Goal: Task Accomplishment & Management: Manage account settings

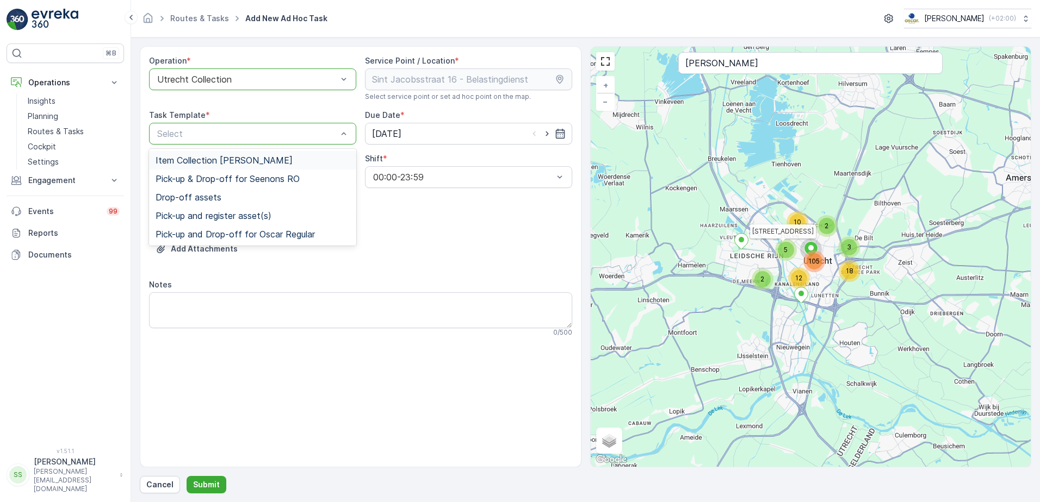
click at [201, 158] on span "Item Collection [PERSON_NAME]" at bounding box center [224, 161] width 137 height 10
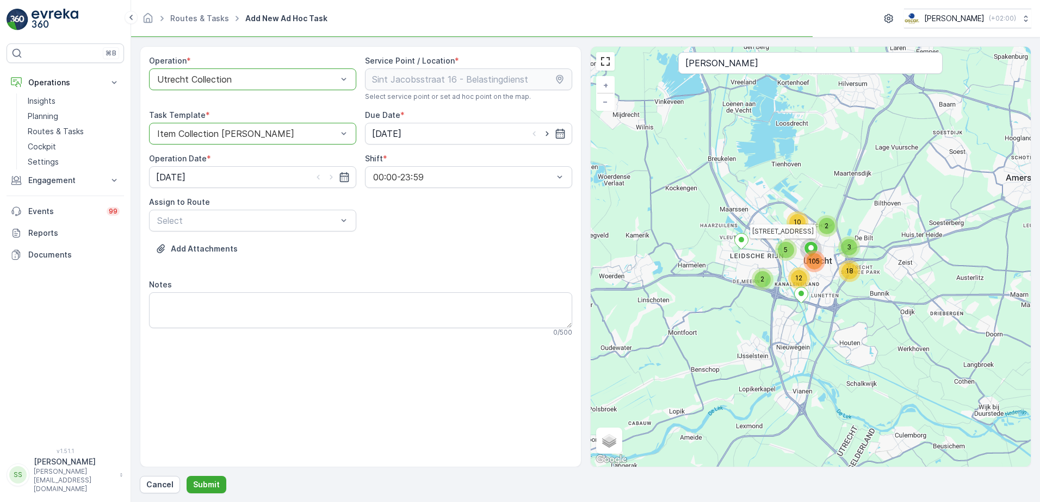
click at [417, 220] on div "Operation * option Utrecht Collection, selected. Utrecht Collection Service Poi…" at bounding box center [360, 200] width 423 height 290
click at [547, 135] on icon "button" at bounding box center [547, 133] width 11 height 11
type input "[DATE]"
click at [328, 178] on icon "button" at bounding box center [331, 177] width 11 height 11
type input "[DATE]"
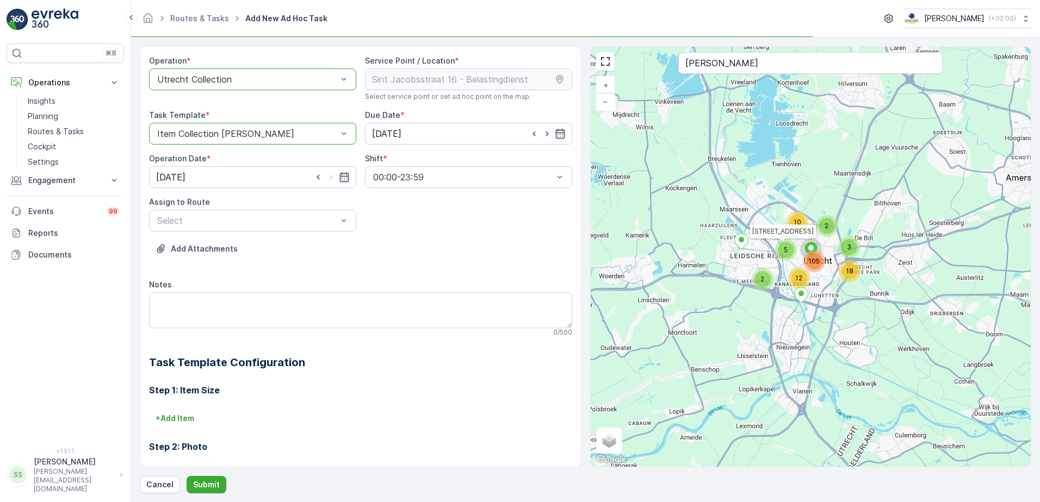
click at [496, 237] on div "Operation * option Utrecht Collection, selected. Utrecht Collection Service Poi…" at bounding box center [360, 324] width 423 height 539
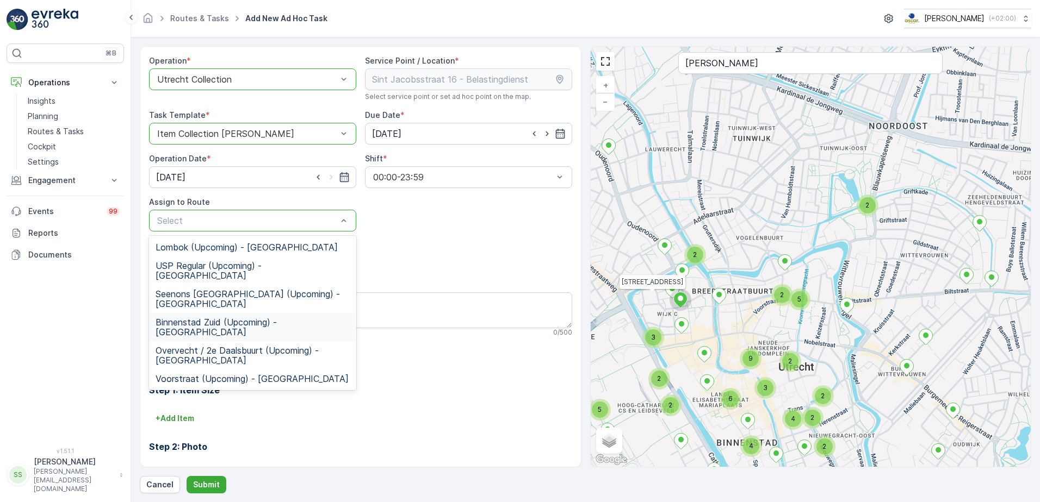
click at [185, 318] on span "Binnenstad Zuid (Upcoming) - Utrecht" at bounding box center [253, 328] width 194 height 20
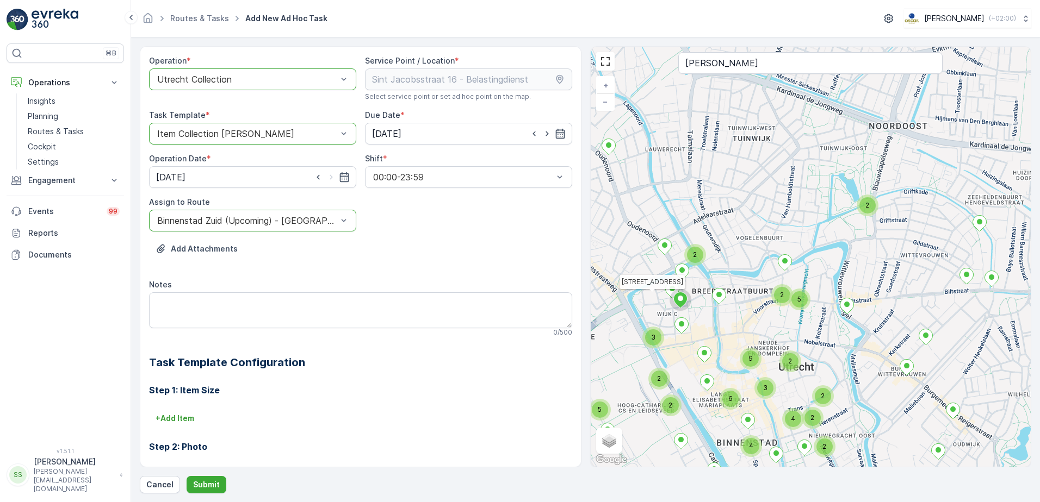
click at [511, 258] on div "Add Attachments" at bounding box center [360, 255] width 423 height 30
click at [243, 303] on textarea "Notes" at bounding box center [360, 311] width 423 height 36
click at [399, 240] on div "Operation * option Utrecht Collection, selected. Utrecht Collection Service Poi…" at bounding box center [360, 324] width 423 height 539
click at [163, 313] on textarea "Notes" at bounding box center [360, 311] width 423 height 36
type textarea "Graag 10 nieuwe swill bakjes neerzetten na het ledigen"
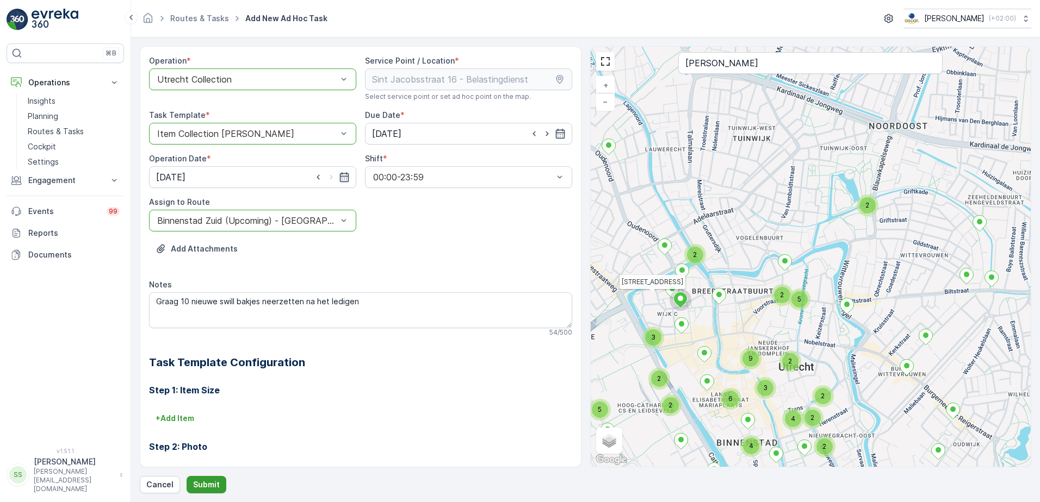
click at [209, 480] on p "Submit" at bounding box center [206, 485] width 27 height 11
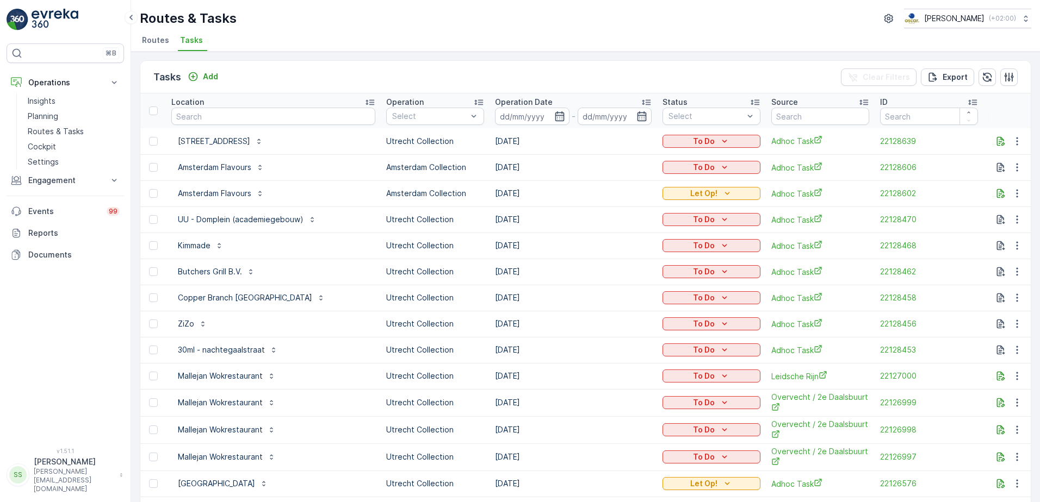
click at [489, 69] on div "Tasks Add Clear Filters Export" at bounding box center [585, 77] width 890 height 33
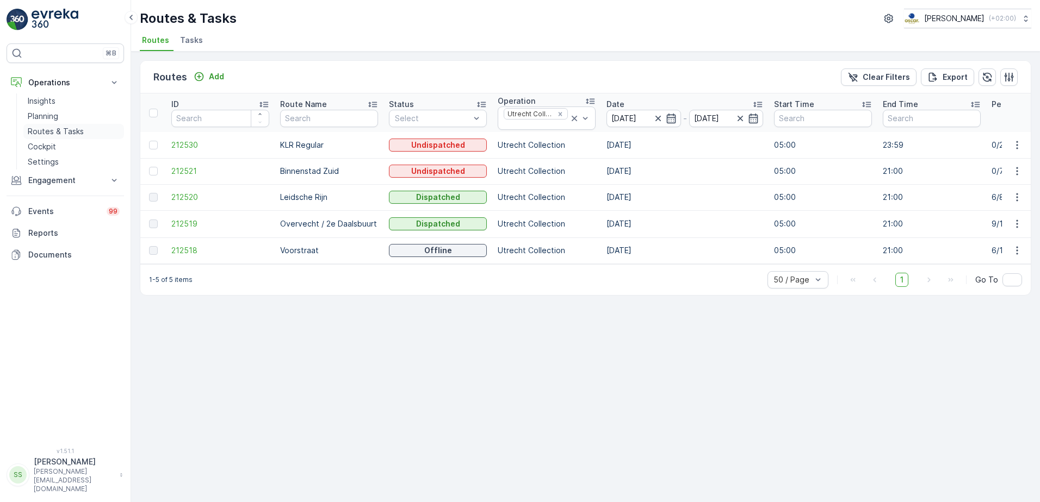
click at [43, 134] on p "Routes & Tasks" at bounding box center [56, 131] width 56 height 11
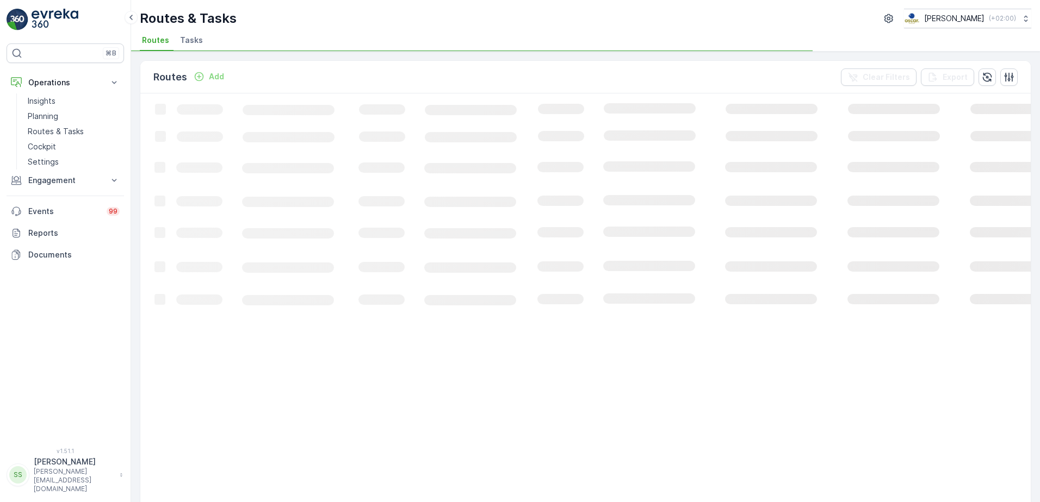
click at [184, 38] on span "Tasks" at bounding box center [191, 40] width 23 height 11
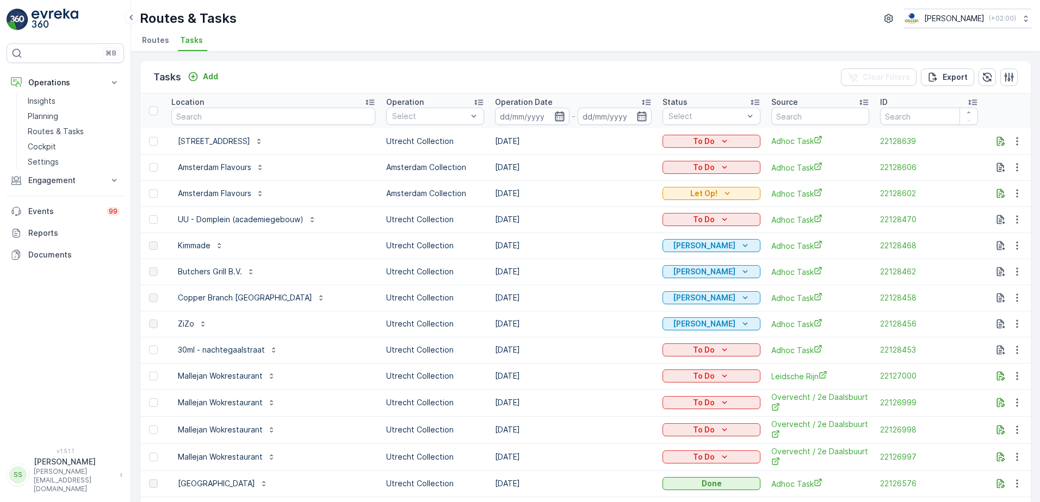
click at [555, 114] on icon "button" at bounding box center [559, 116] width 9 height 10
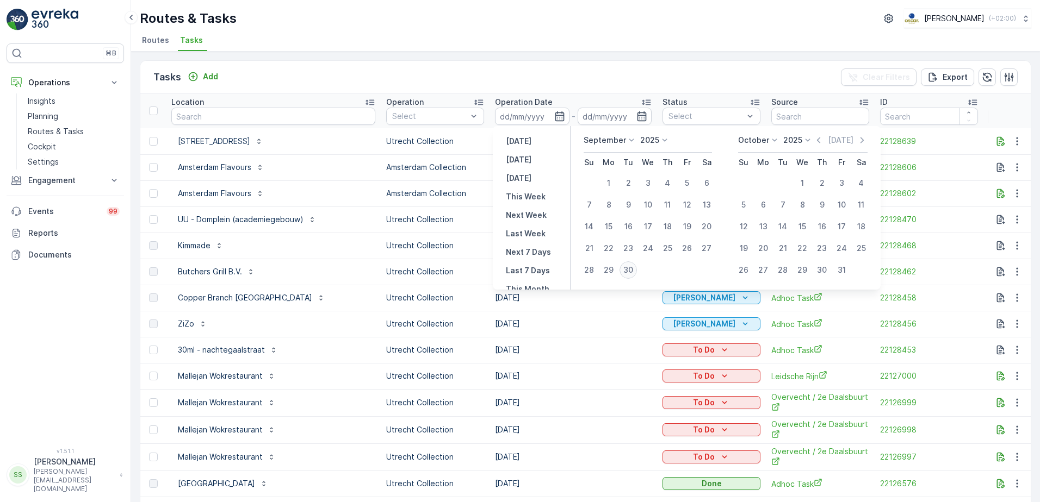
click at [632, 273] on div "30" at bounding box center [627, 270] width 17 height 17
type input "[DATE]"
click at [699, 73] on div "Tasks Add Clear Filters Export" at bounding box center [585, 77] width 890 height 33
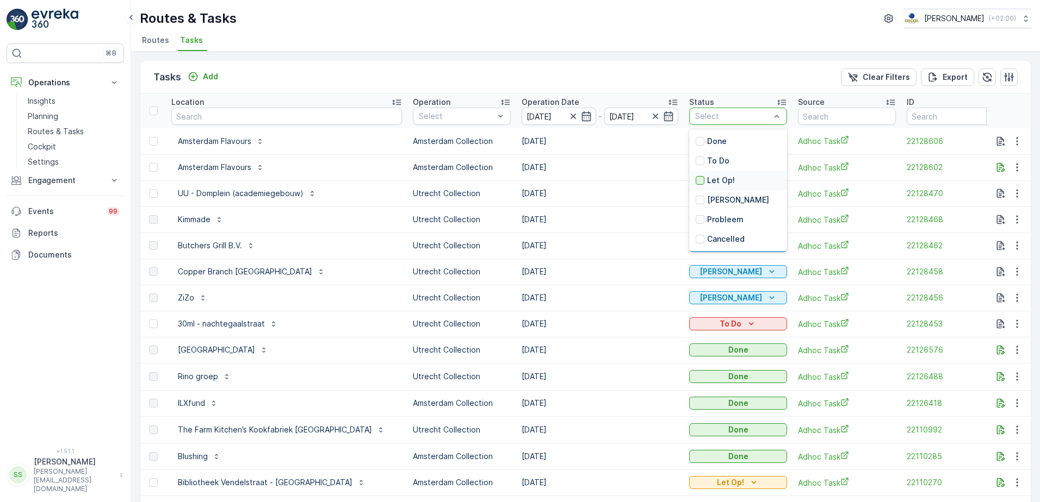
click at [696, 178] on div at bounding box center [700, 180] width 9 height 9
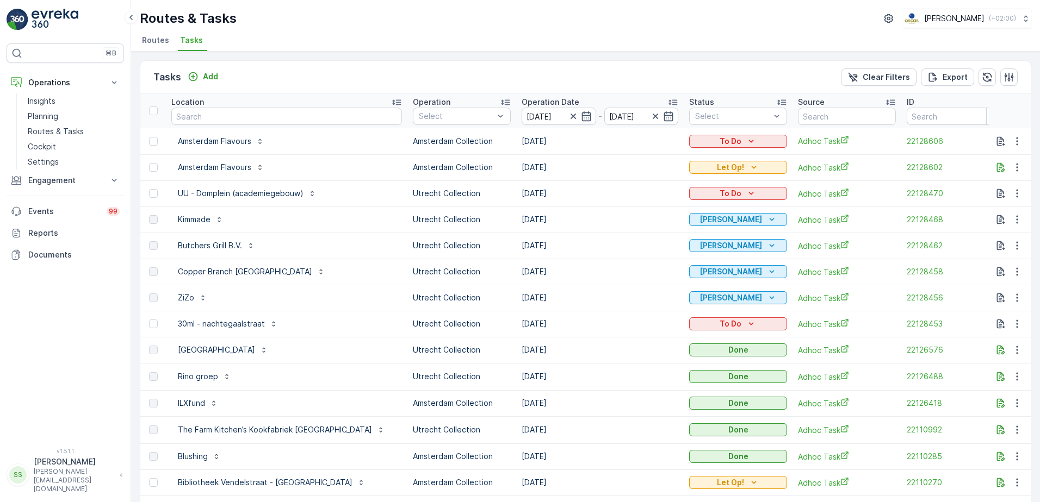
click at [661, 73] on div "Tasks Add Clear Filters Export" at bounding box center [585, 77] width 890 height 33
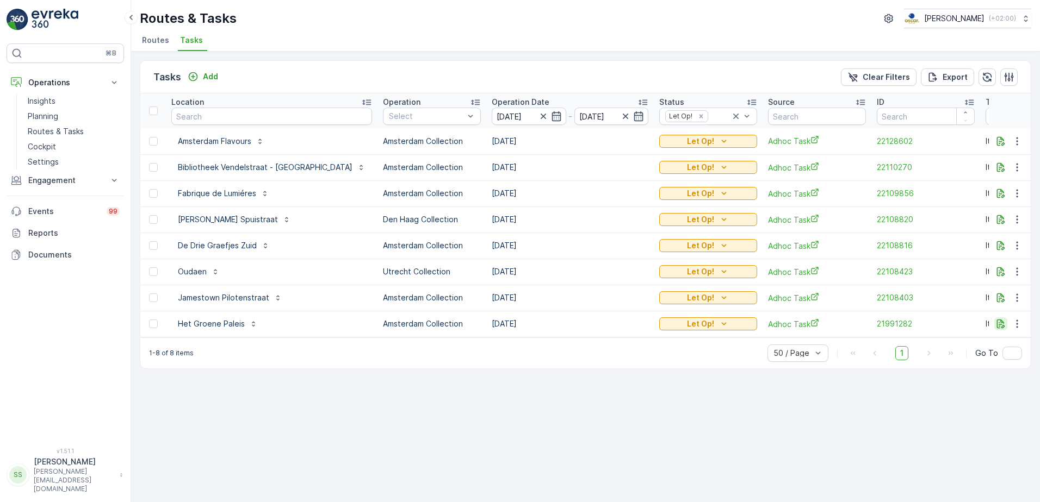
click at [1001, 320] on icon "button" at bounding box center [1000, 324] width 11 height 11
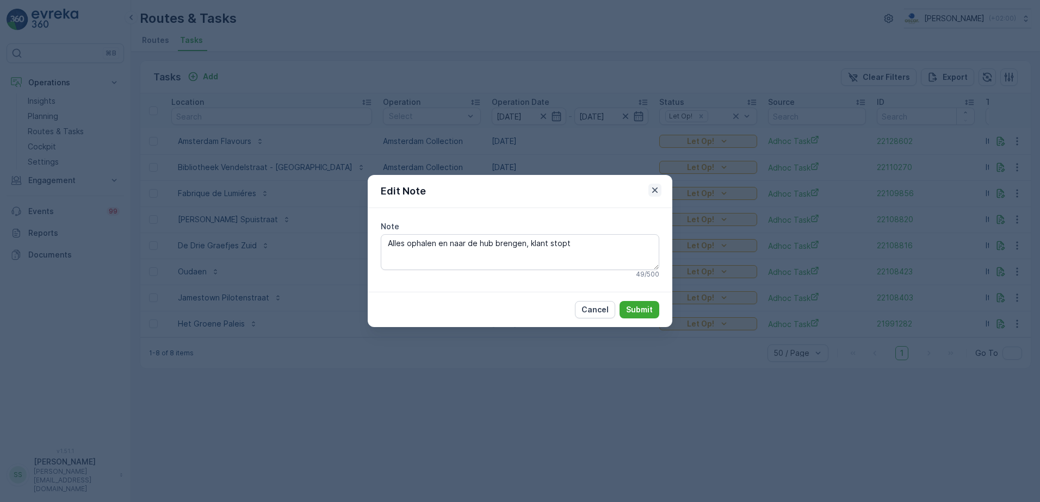
click at [657, 190] on icon "button" at bounding box center [654, 190] width 11 height 11
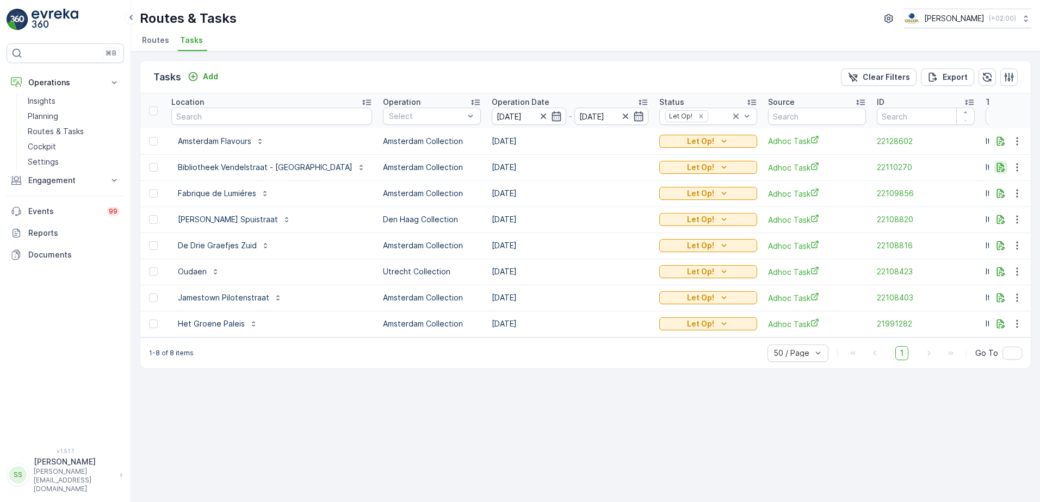
click at [1002, 169] on icon "button" at bounding box center [1000, 167] width 11 height 11
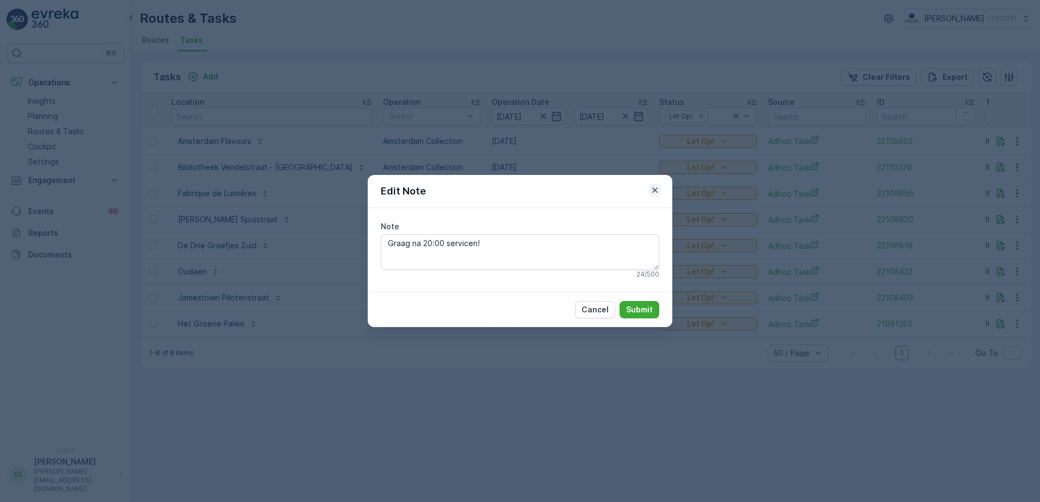
click at [658, 188] on icon "button" at bounding box center [654, 190] width 11 height 11
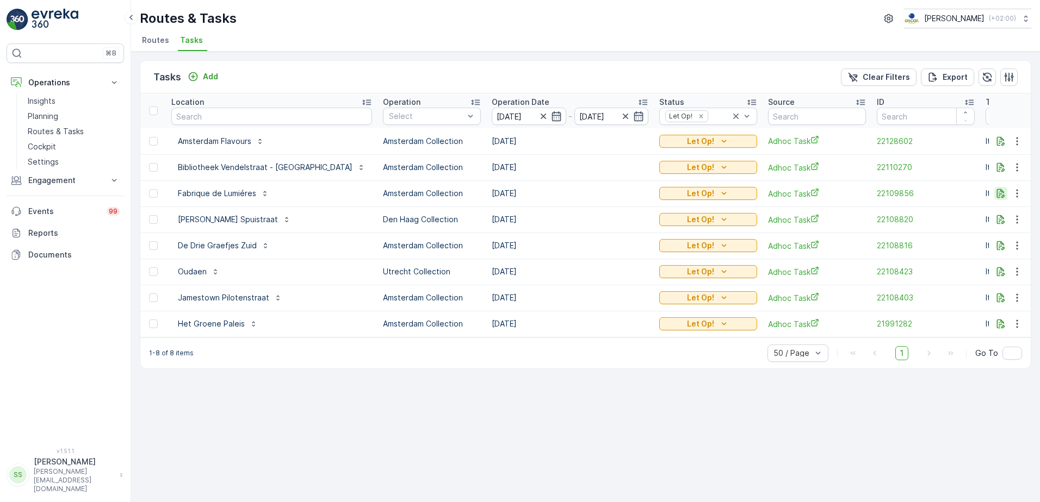
click at [1001, 194] on icon "button" at bounding box center [1001, 193] width 8 height 9
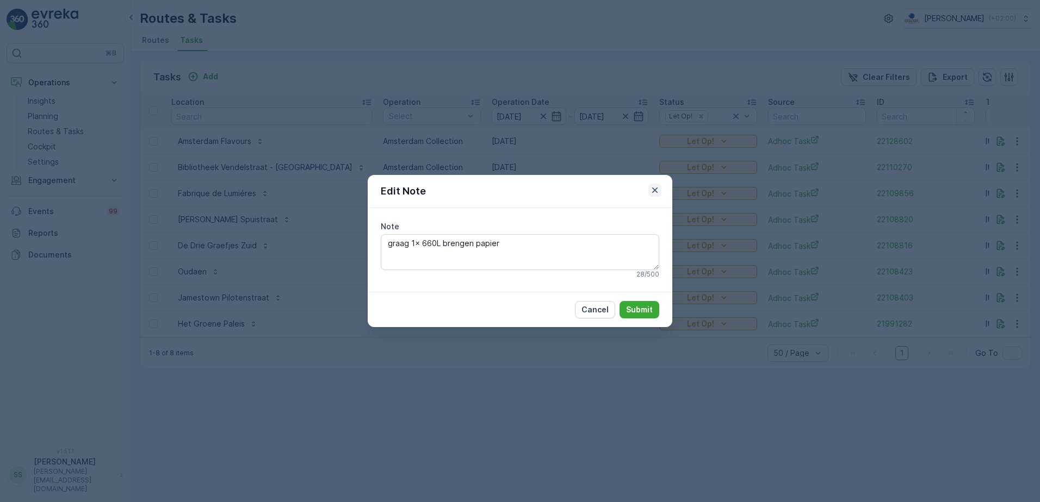
click at [656, 189] on icon "button" at bounding box center [654, 190] width 5 height 5
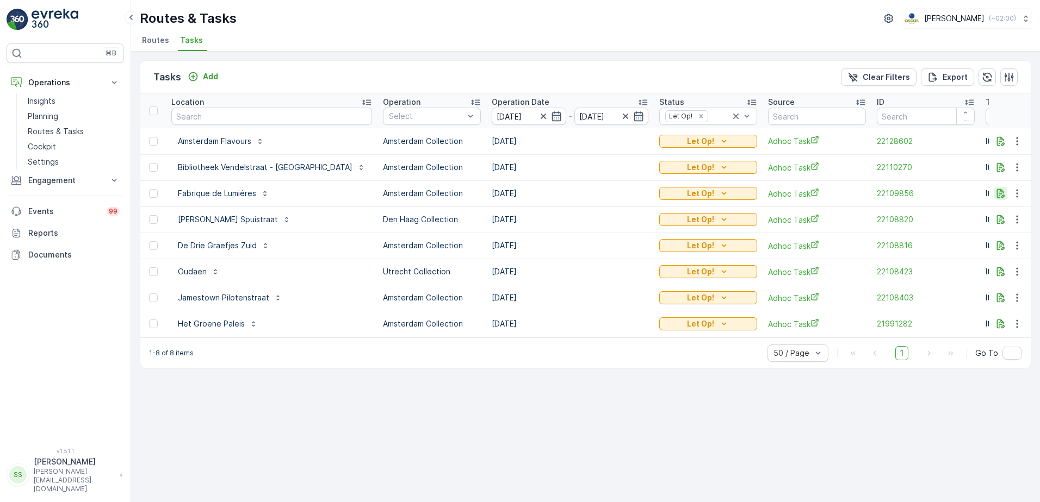
click at [999, 195] on icon "button" at bounding box center [1000, 193] width 11 height 11
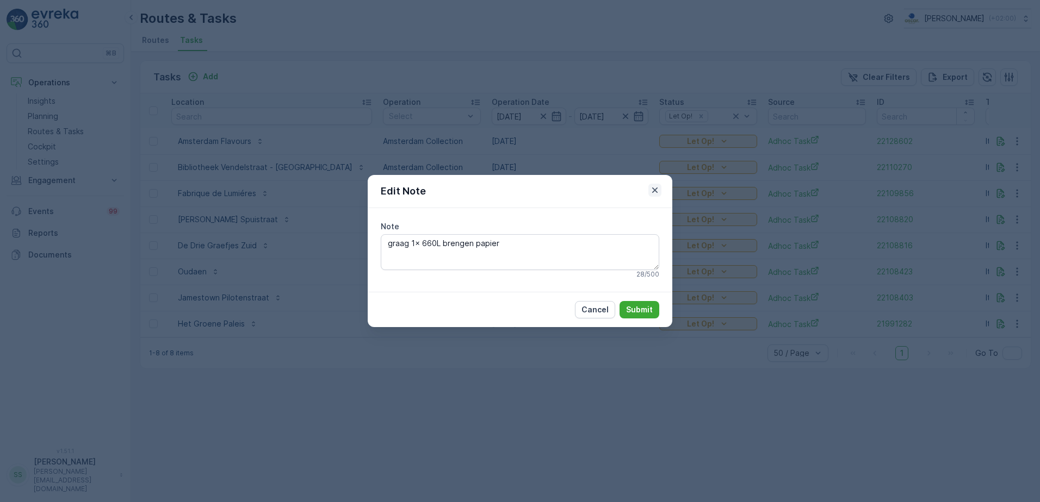
click at [651, 188] on icon "button" at bounding box center [654, 190] width 11 height 11
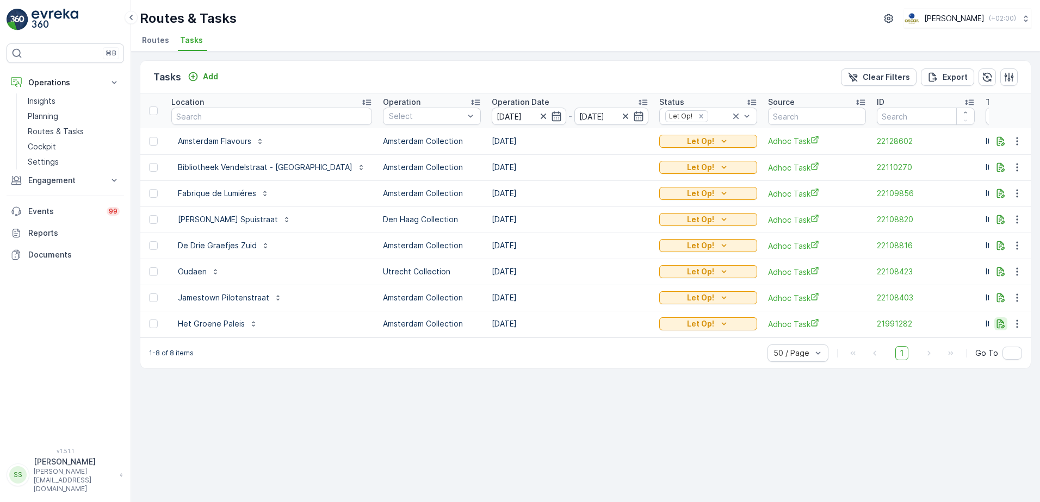
click at [999, 326] on icon "button" at bounding box center [1000, 324] width 11 height 11
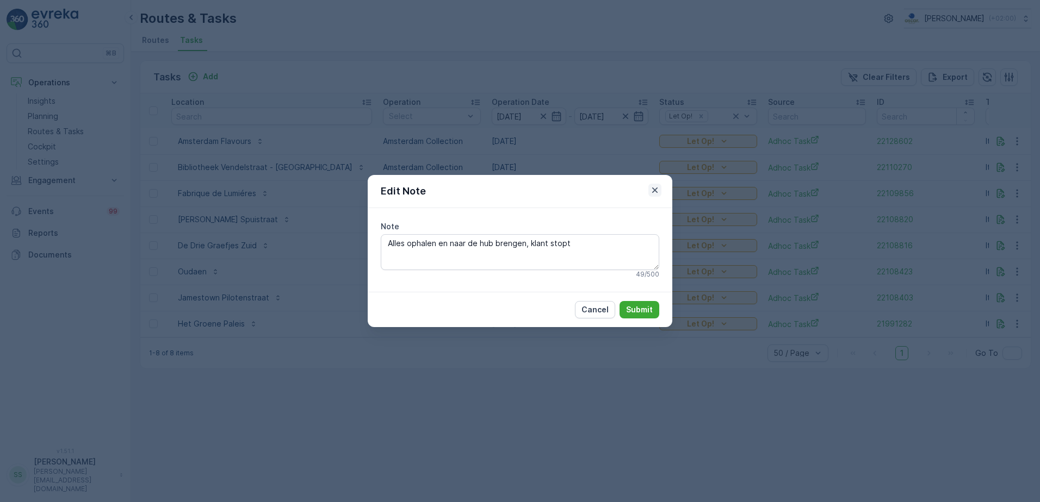
click at [653, 189] on icon "button" at bounding box center [654, 190] width 5 height 5
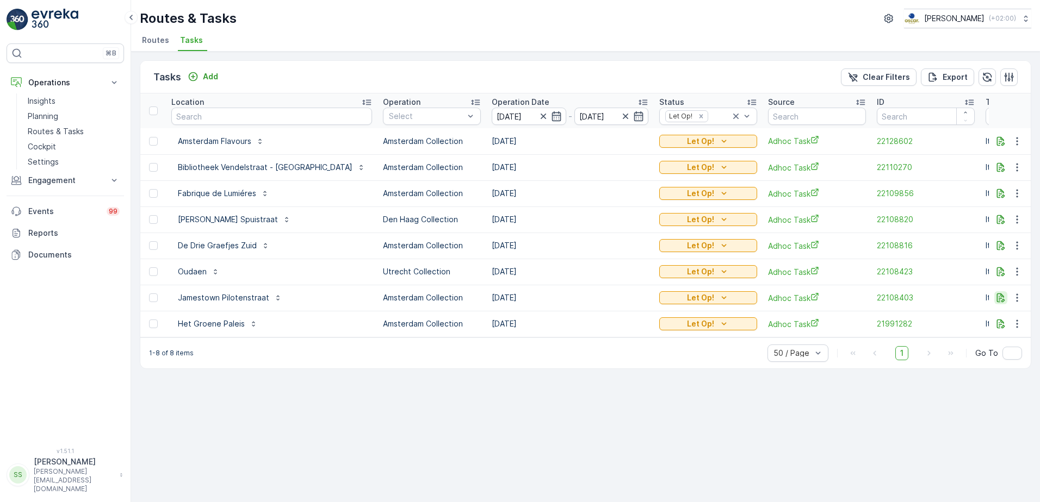
click at [1001, 297] on icon "button" at bounding box center [1000, 298] width 11 height 11
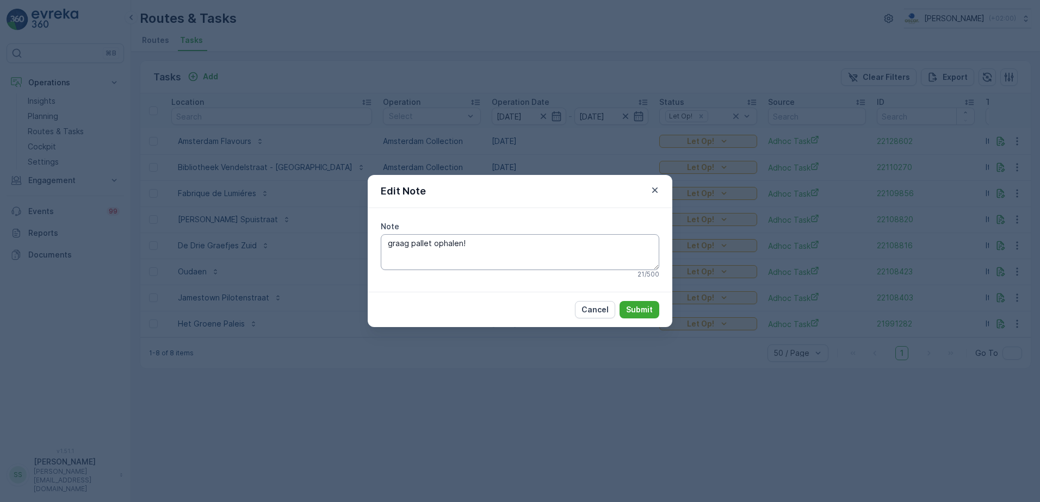
click at [492, 247] on textarea "graag pallet ophalen!" at bounding box center [520, 252] width 278 height 36
click at [656, 187] on icon "button" at bounding box center [654, 190] width 11 height 11
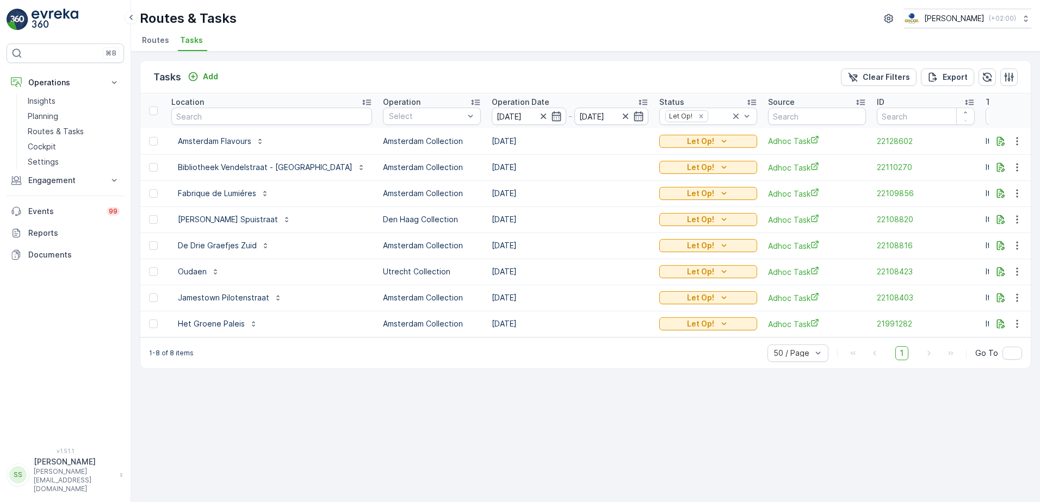
drag, startPoint x: 546, startPoint y: 440, endPoint x: 475, endPoint y: 390, distance: 87.0
click at [546, 440] on div "Tasks Add Clear Filters Export Location Operation Select Operation Date [DATE] …" at bounding box center [585, 277] width 909 height 451
click at [601, 82] on div "Tasks Add Clear Filters Export" at bounding box center [585, 77] width 890 height 33
click at [511, 68] on div "Tasks Add Clear Filters Export" at bounding box center [585, 77] width 890 height 33
click at [308, 80] on div "Tasks Add Clear Filters Export" at bounding box center [585, 77] width 890 height 33
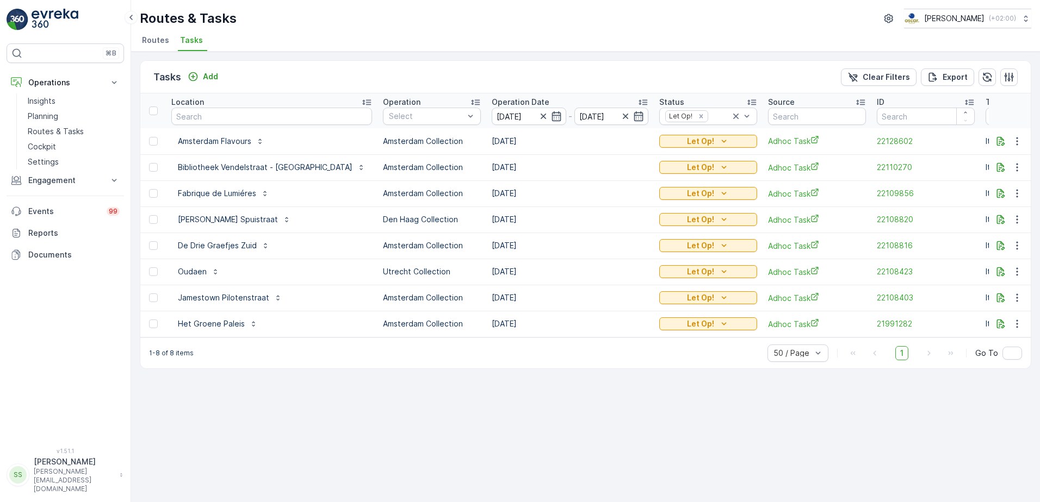
click at [533, 82] on div "Tasks Add Clear Filters Export" at bounding box center [585, 77] width 890 height 33
drag, startPoint x: 272, startPoint y: 78, endPoint x: 353, endPoint y: 69, distance: 81.5
click at [353, 69] on div "Tasks Add Clear Filters Export" at bounding box center [585, 77] width 890 height 33
click at [356, 70] on div "Tasks Add Clear Filters Export" at bounding box center [585, 77] width 890 height 33
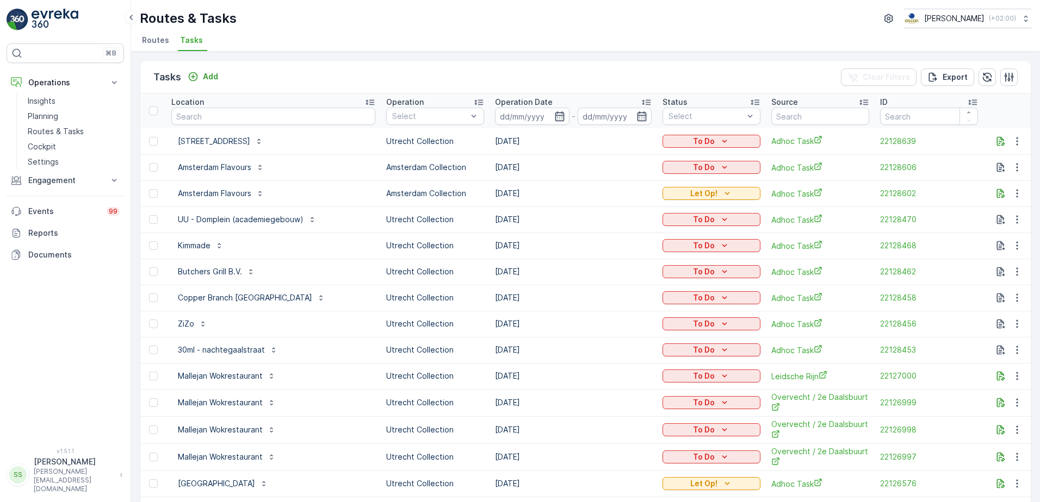
click at [158, 39] on span "Routes" at bounding box center [155, 40] width 27 height 11
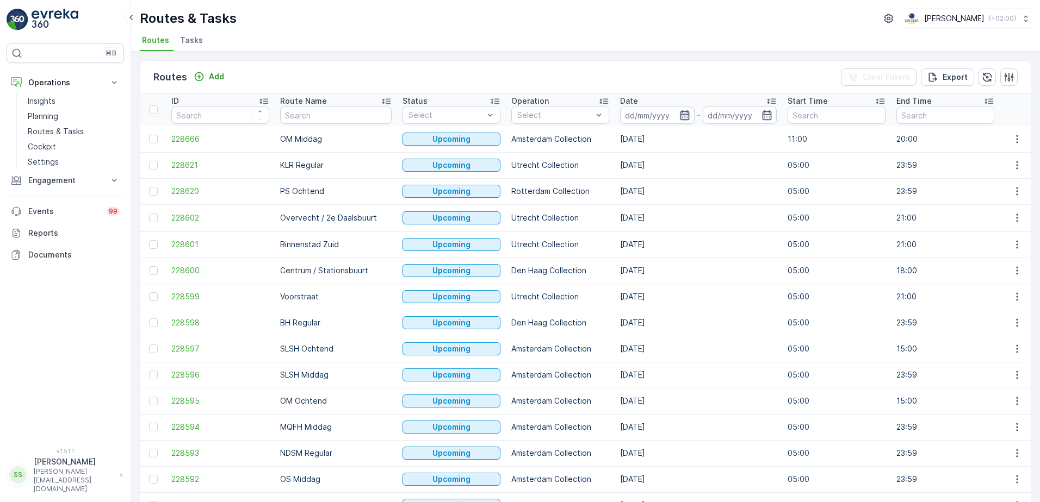
click at [679, 113] on icon "button" at bounding box center [684, 115] width 11 height 11
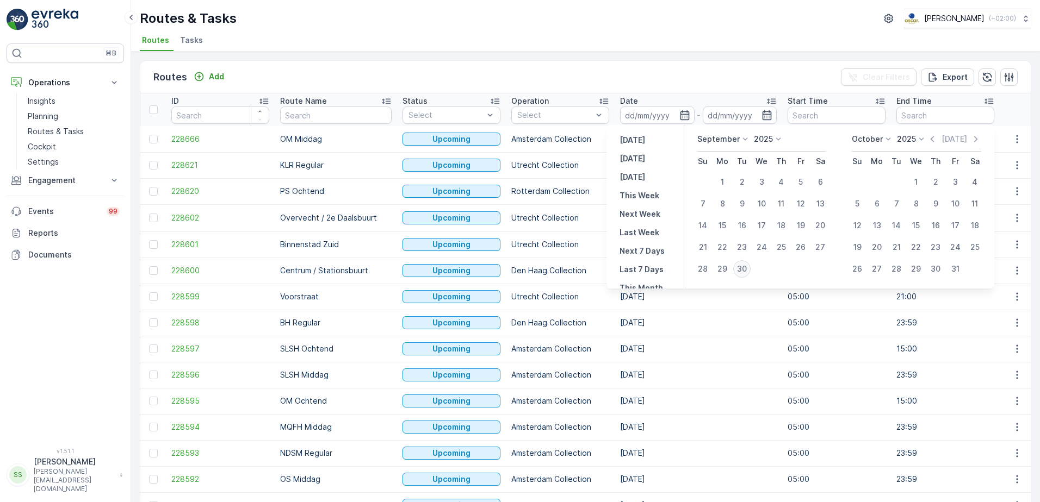
click at [741, 271] on div "30" at bounding box center [741, 268] width 17 height 17
type input "[DATE]"
click at [680, 65] on div "Routes Add Clear Filters Export" at bounding box center [585, 77] width 890 height 33
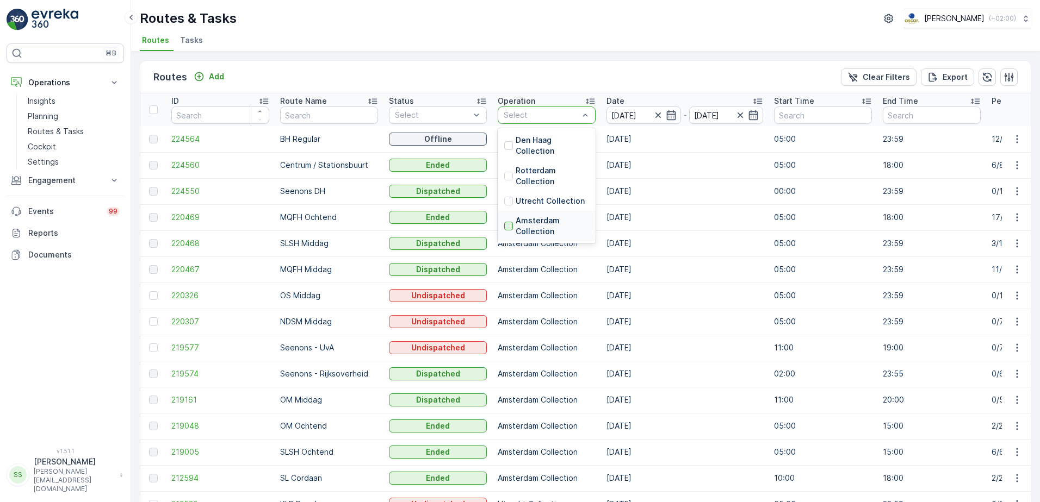
click at [510, 226] on div at bounding box center [508, 226] width 9 height 9
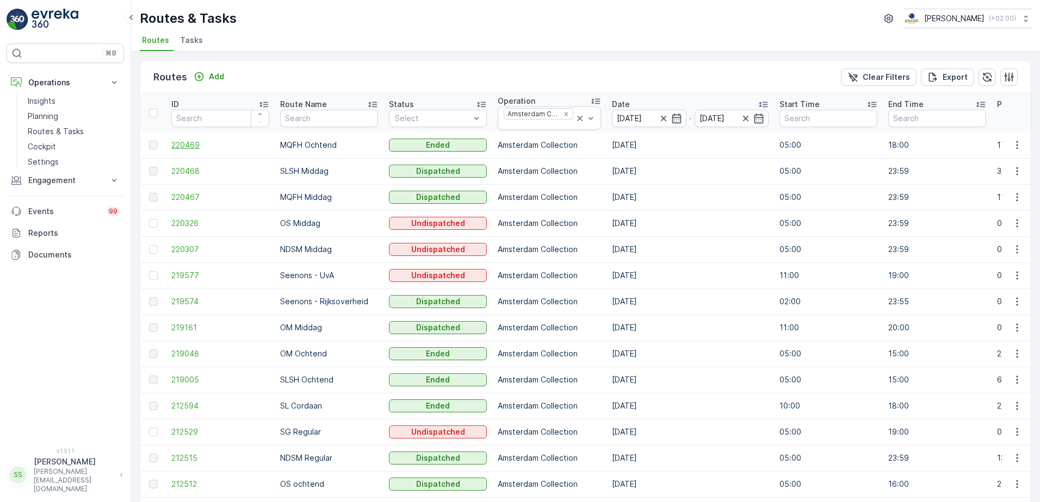
click at [197, 148] on span "220469" at bounding box center [220, 145] width 98 height 11
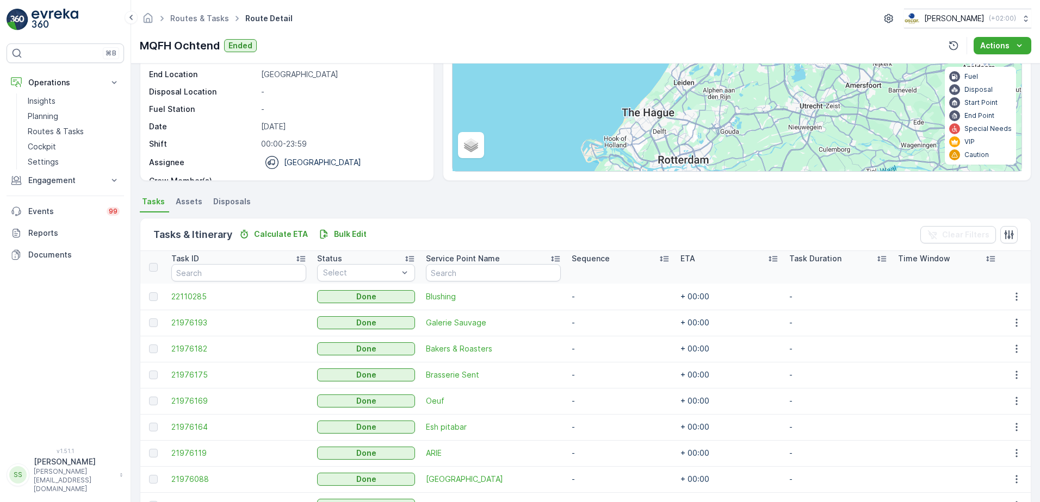
scroll to position [380, 0]
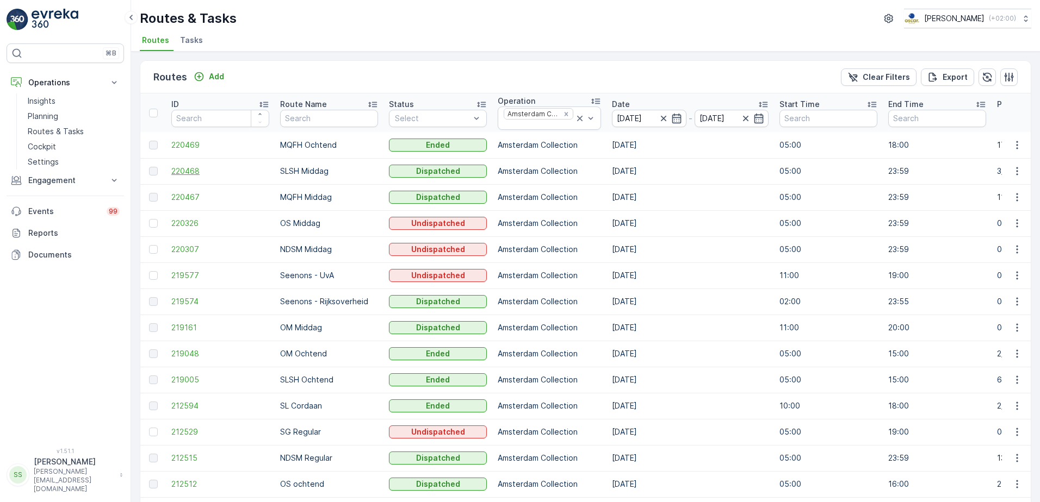
click at [189, 170] on span "220468" at bounding box center [220, 171] width 98 height 11
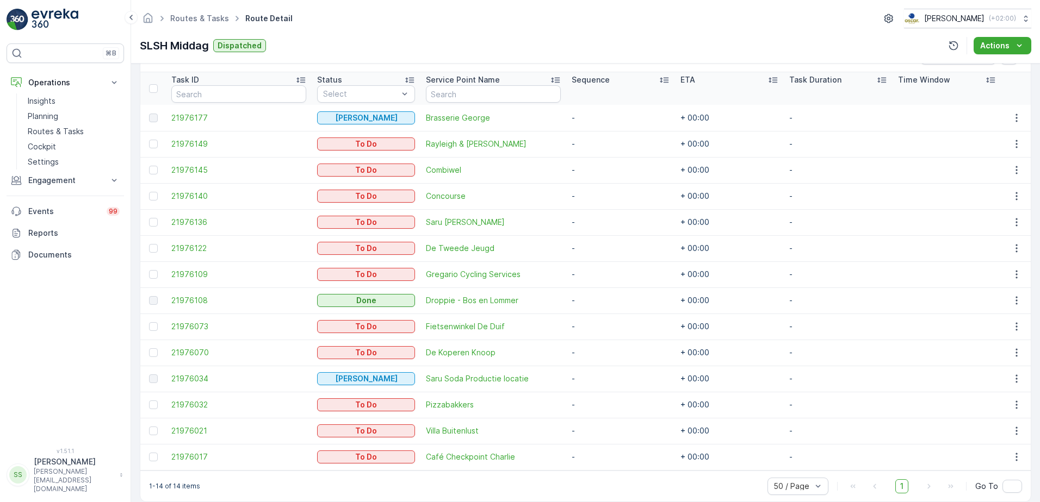
scroll to position [302, 0]
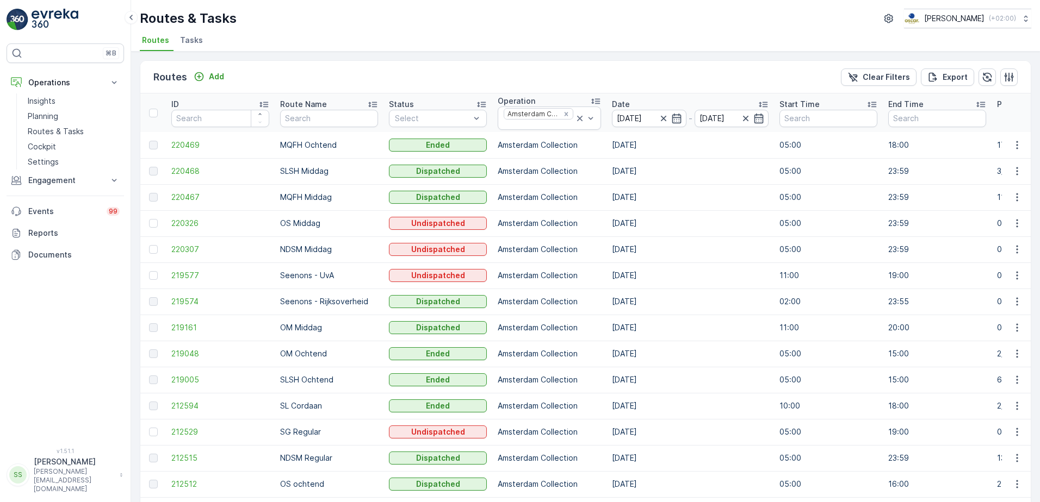
click at [179, 191] on td "220467" at bounding box center [220, 197] width 109 height 26
click at [180, 193] on span "220467" at bounding box center [220, 197] width 98 height 11
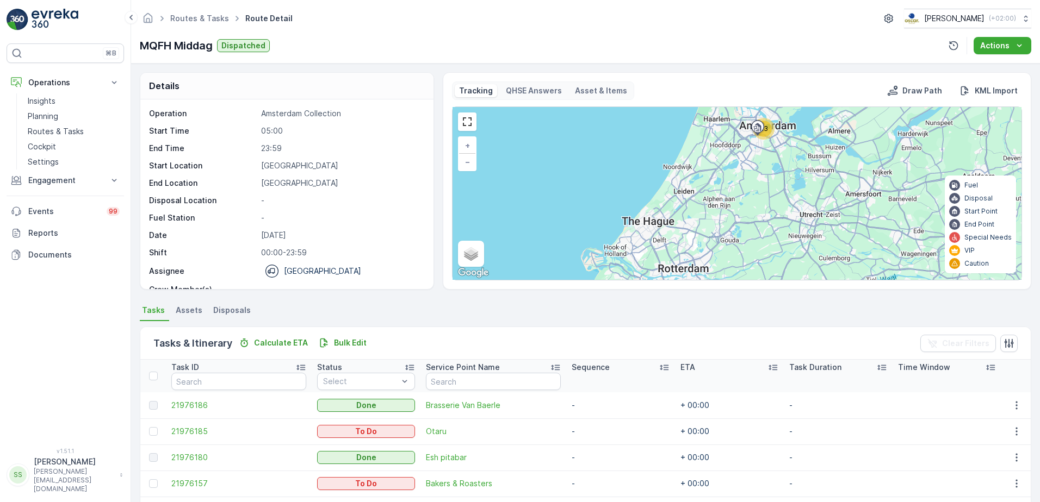
click at [331, 29] on div "Routes & Tasks Route Detail Oscar Circulair ( +02:00 ) MQFH Middag Dispatched A…" at bounding box center [585, 32] width 909 height 64
click at [436, 82] on div "Details Operation Amsterdam Collection Start Time 05:00 End Time 23:59 Start Lo…" at bounding box center [585, 181] width 891 height 218
click at [537, 55] on div "Routes & Tasks Route Detail Oscar Circulair ( +02:00 ) MQFH Middag Dispatched A…" at bounding box center [585, 32] width 909 height 64
click at [289, 78] on div "Details" at bounding box center [286, 86] width 293 height 27
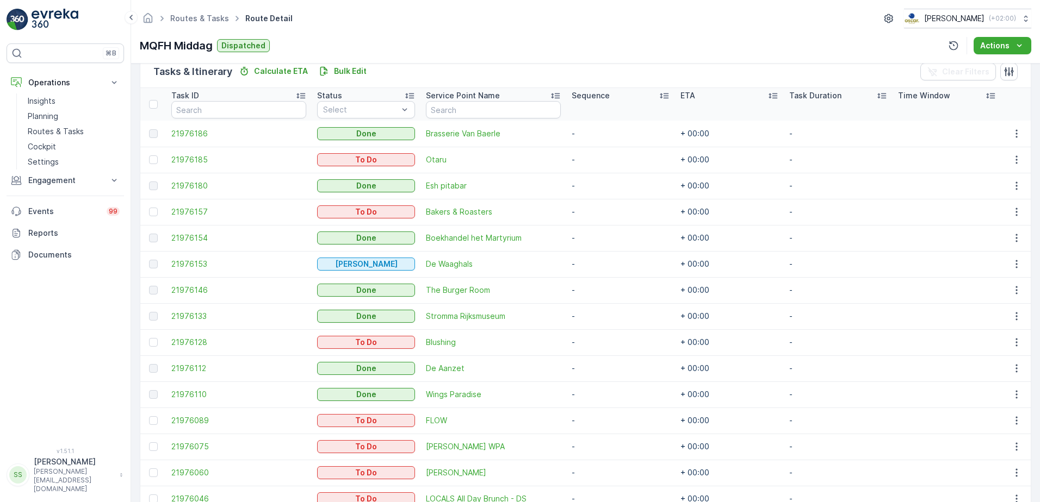
scroll to position [326, 0]
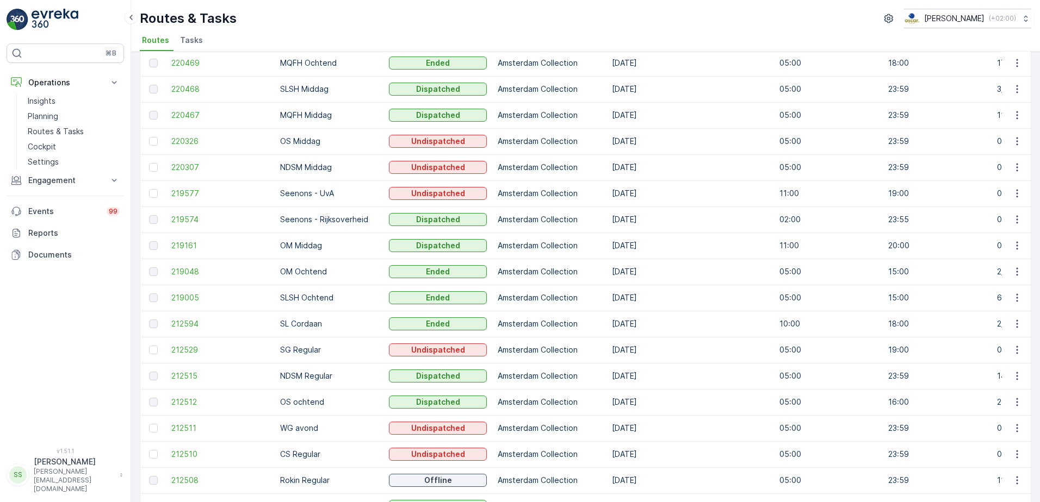
scroll to position [81, 0]
drag, startPoint x: 184, startPoint y: 117, endPoint x: 123, endPoint y: 131, distance: 62.4
click at [184, 117] on span "220467" at bounding box center [220, 116] width 98 height 11
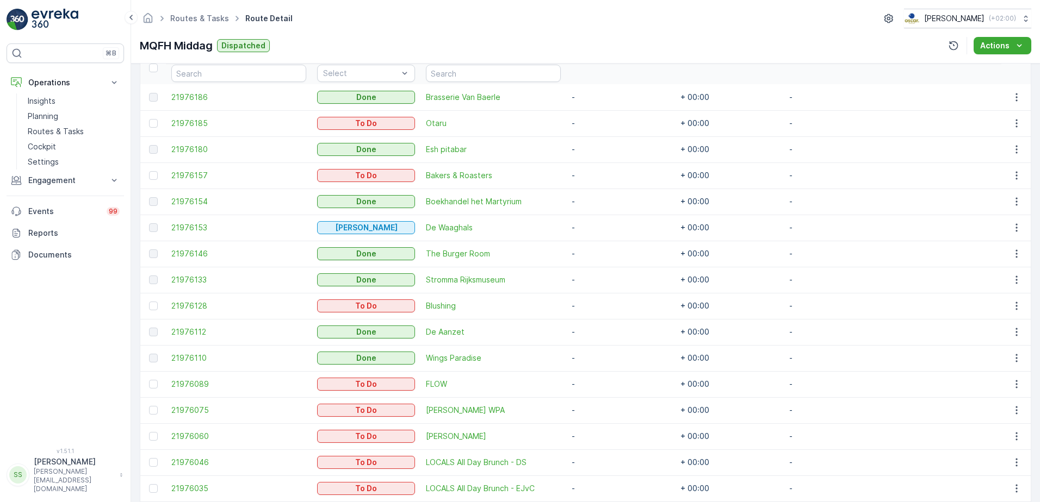
scroll to position [326, 0]
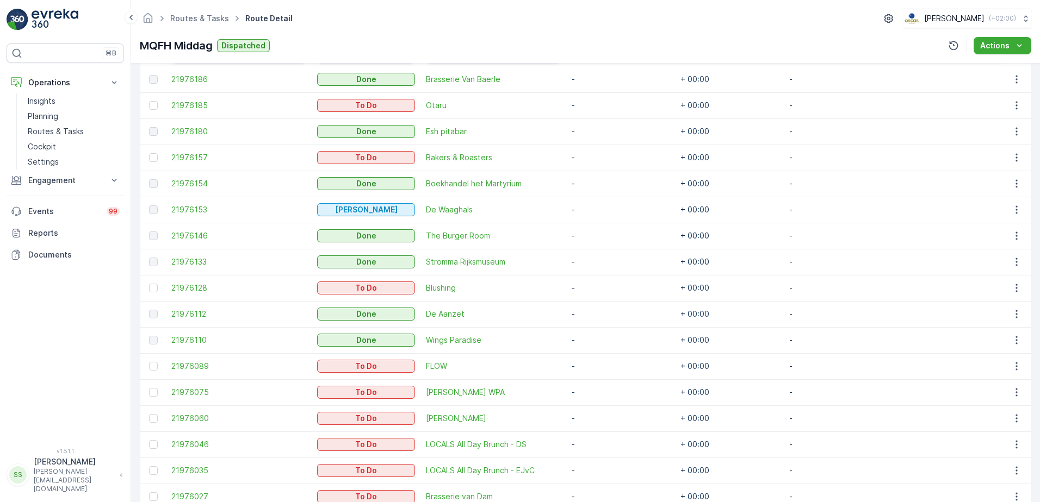
click at [132, 158] on div "Details Operation Amsterdam Collection Start Time 05:00 End Time 23:59 Start Lo…" at bounding box center [585, 283] width 909 height 439
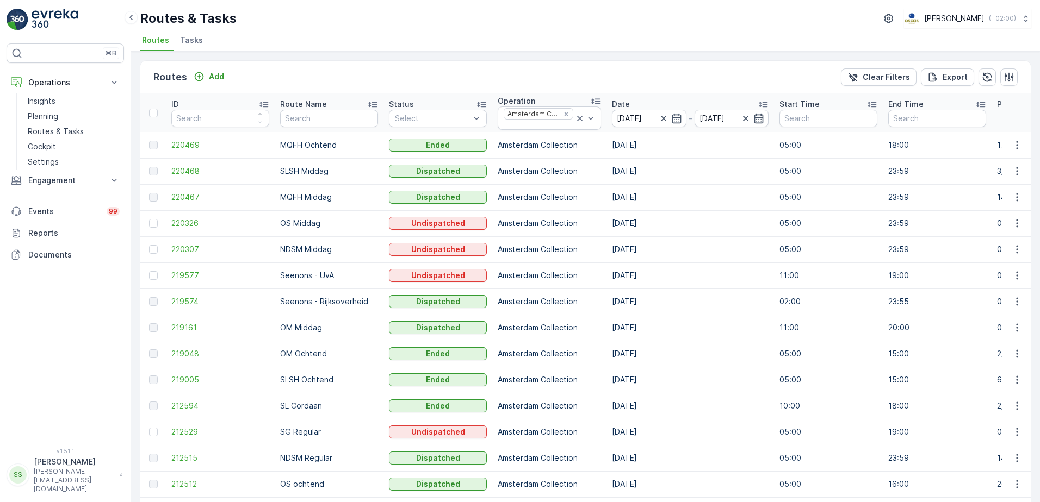
click at [184, 220] on span "220326" at bounding box center [220, 223] width 98 height 11
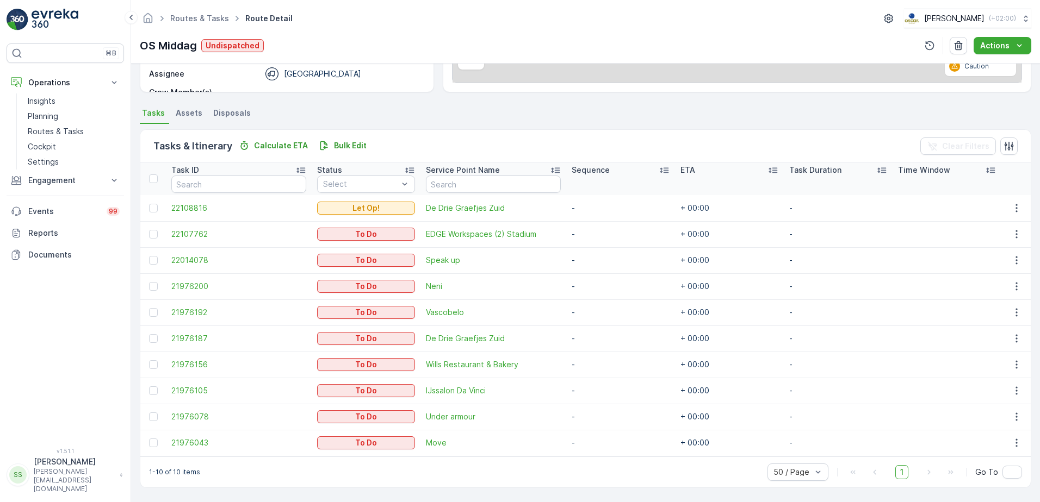
scroll to position [197, 0]
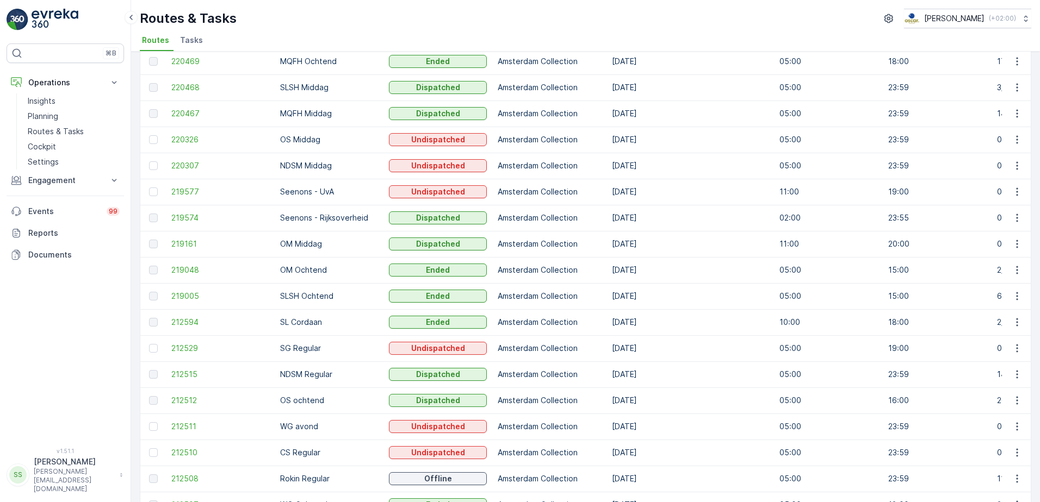
scroll to position [109, 0]
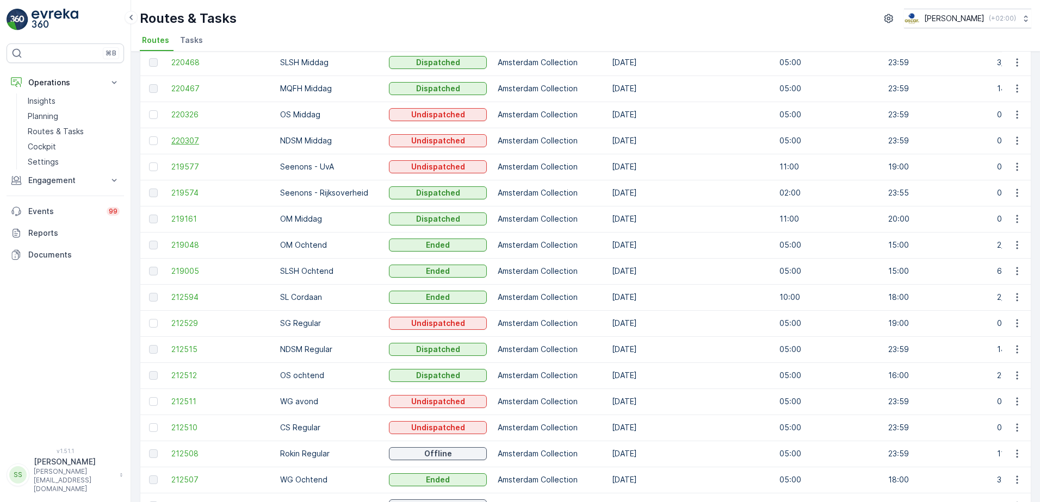
click at [182, 141] on span "220307" at bounding box center [220, 140] width 98 height 11
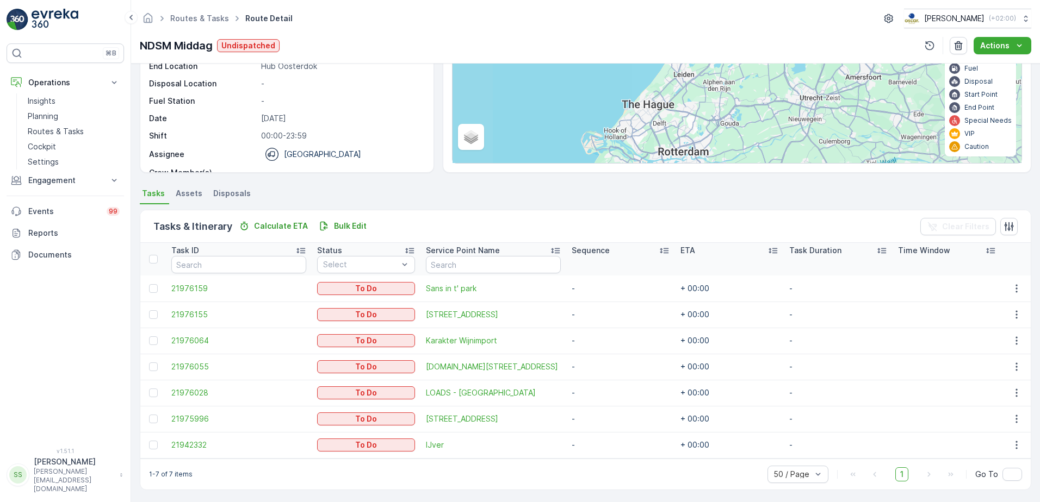
scroll to position [119, 0]
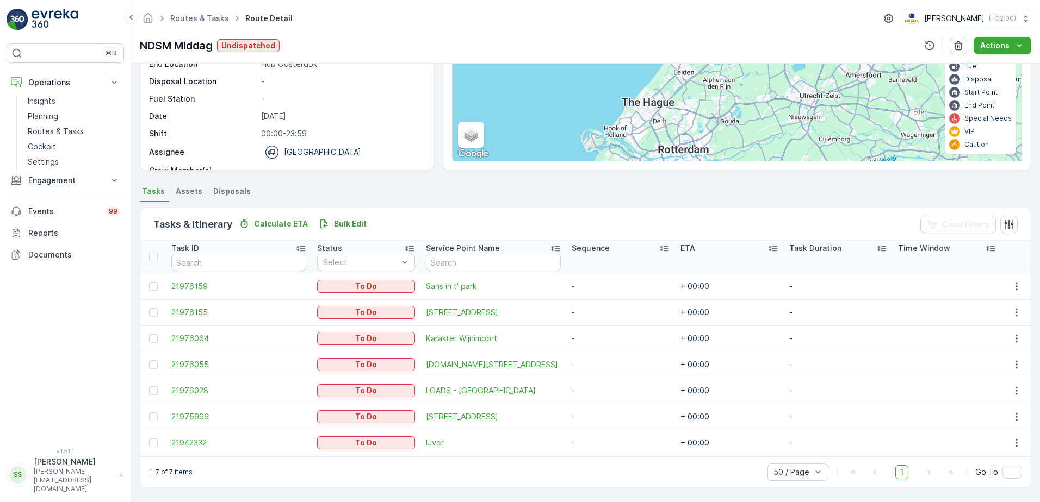
click at [134, 231] on div "Details Operation Amsterdam Collection Start Time 05:00 End Time 23:59 Start Lo…" at bounding box center [585, 283] width 909 height 439
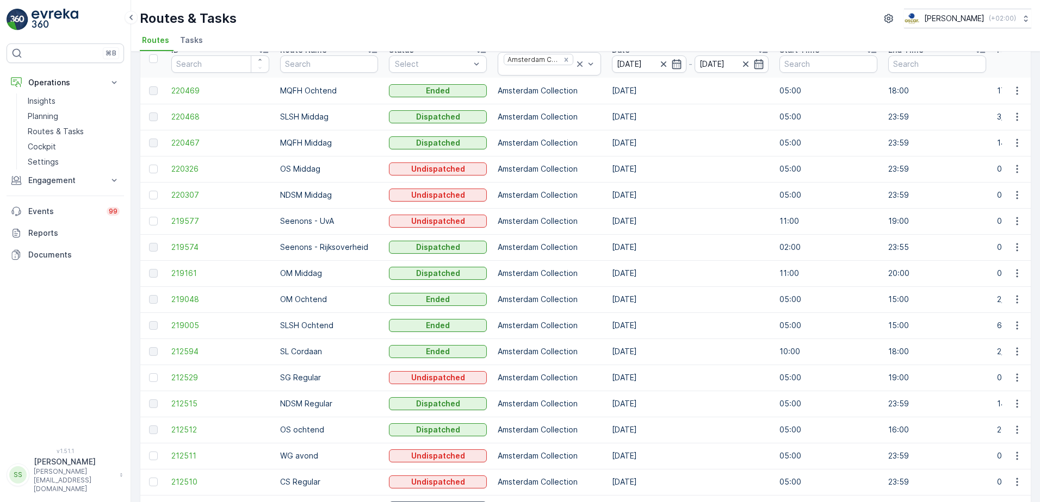
scroll to position [163, 0]
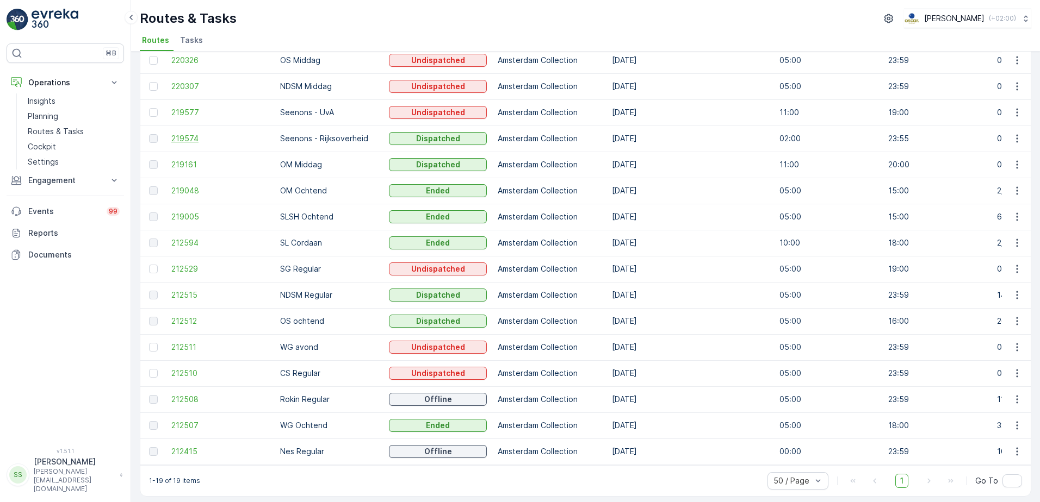
click at [178, 137] on span "219574" at bounding box center [220, 138] width 98 height 11
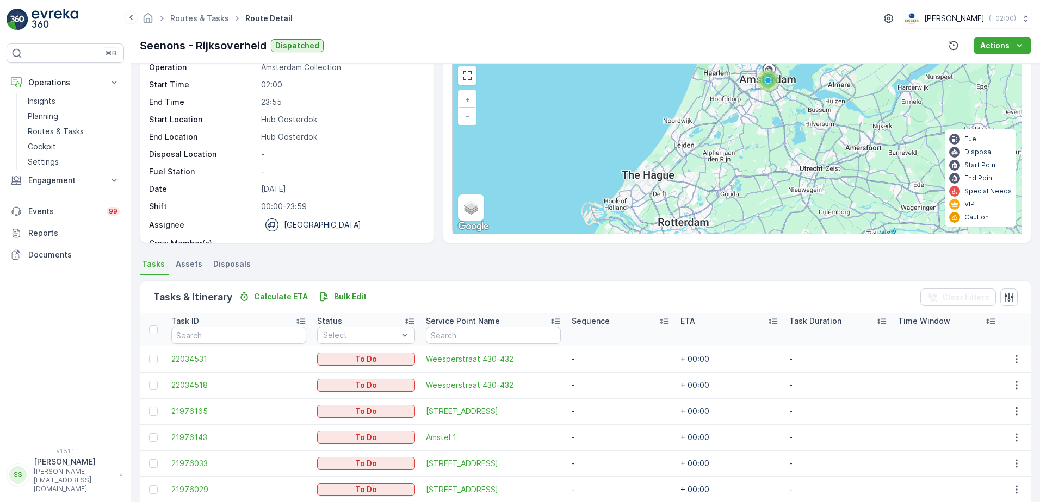
scroll to position [93, 0]
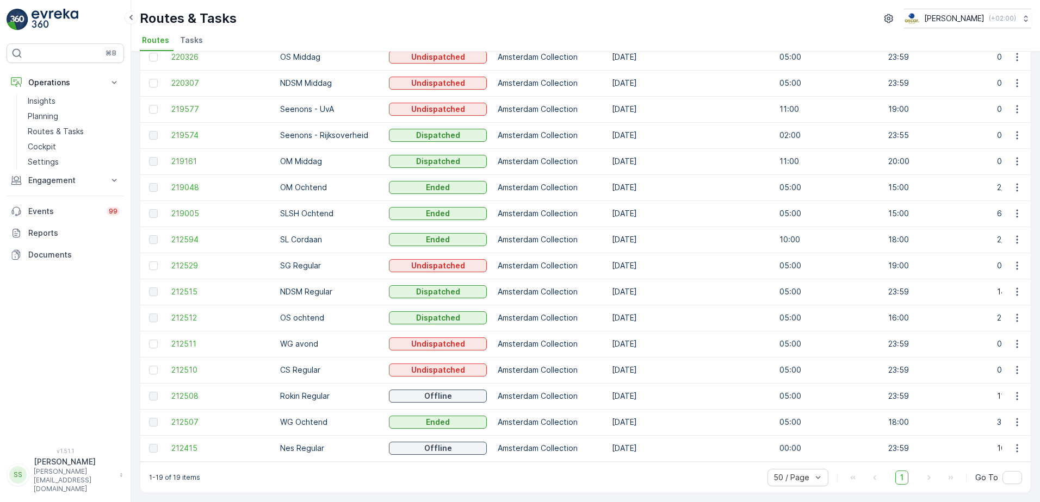
scroll to position [172, 0]
click at [188, 183] on span "219048" at bounding box center [220, 187] width 98 height 11
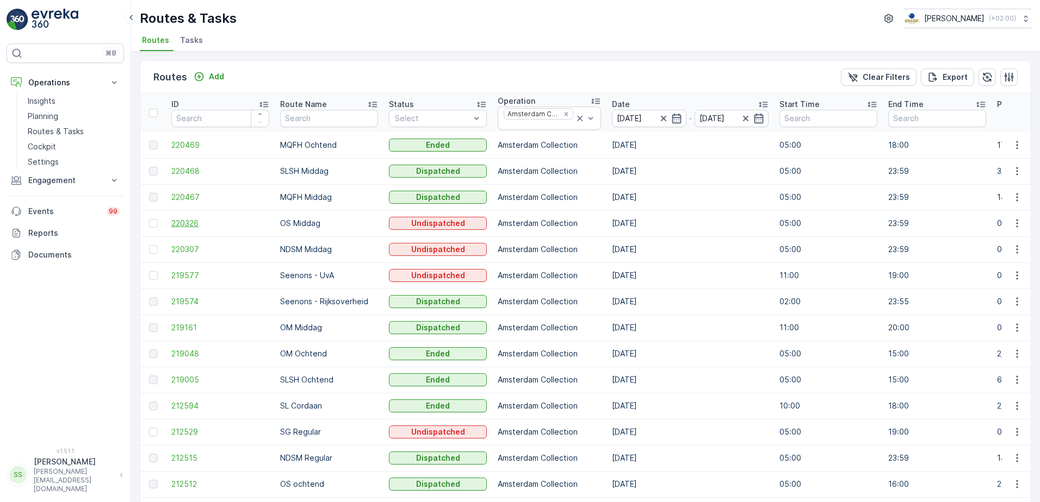
click at [190, 225] on span "220326" at bounding box center [220, 223] width 98 height 11
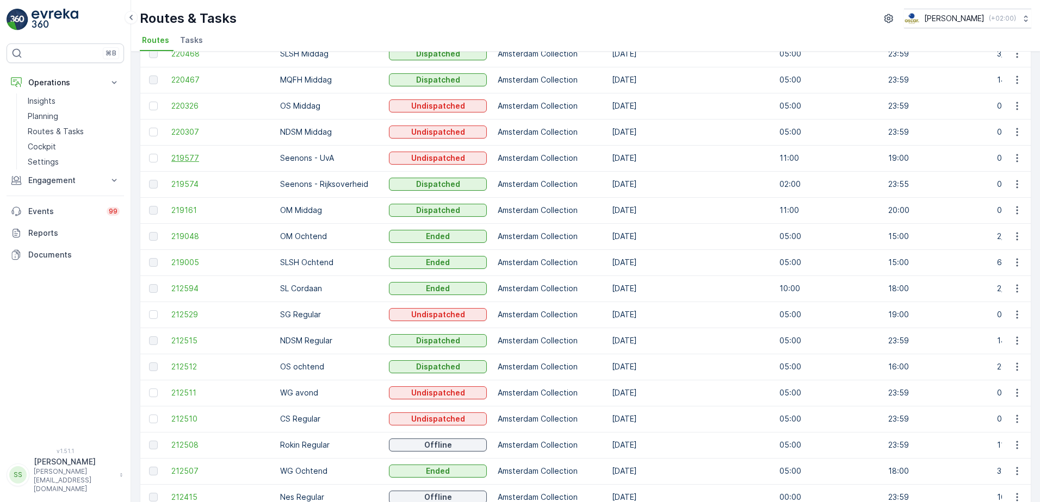
scroll to position [172, 0]
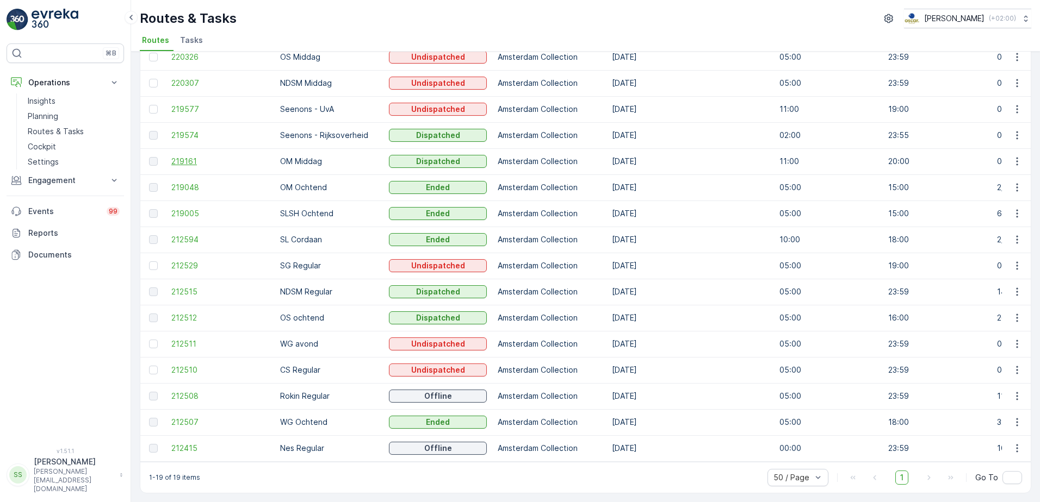
click at [182, 156] on span "219161" at bounding box center [220, 161] width 98 height 11
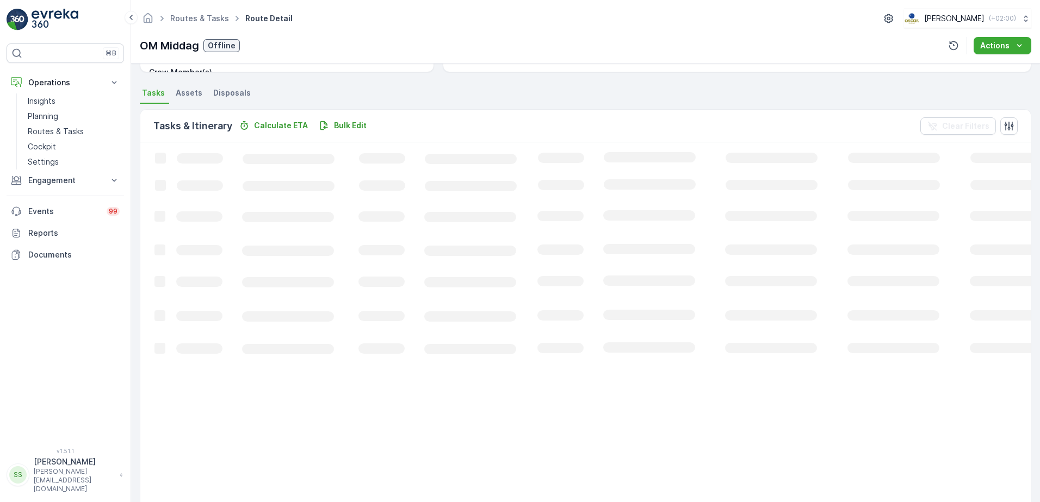
scroll to position [67, 0]
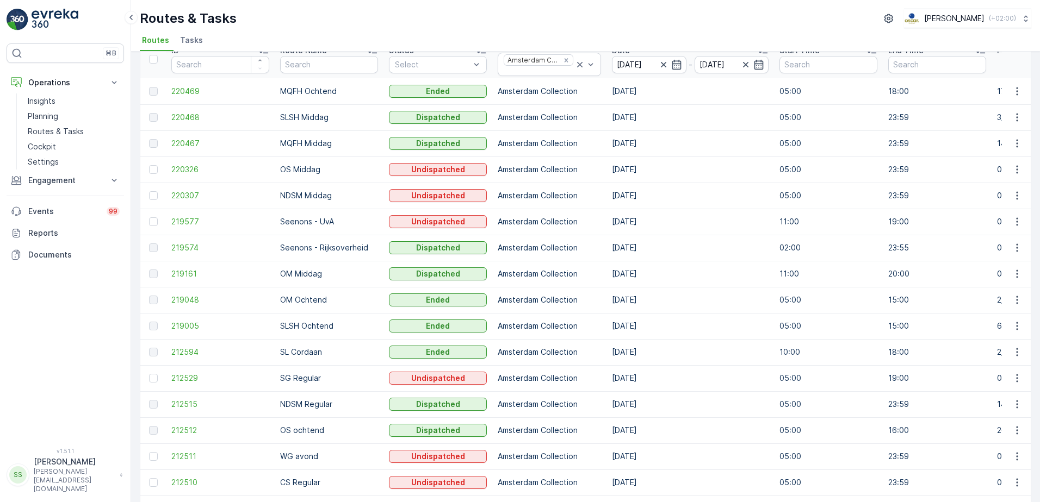
scroll to position [54, 0]
click at [628, 273] on td "[DATE]" at bounding box center [689, 273] width 167 height 26
click at [689, 278] on td "[DATE]" at bounding box center [689, 273] width 167 height 26
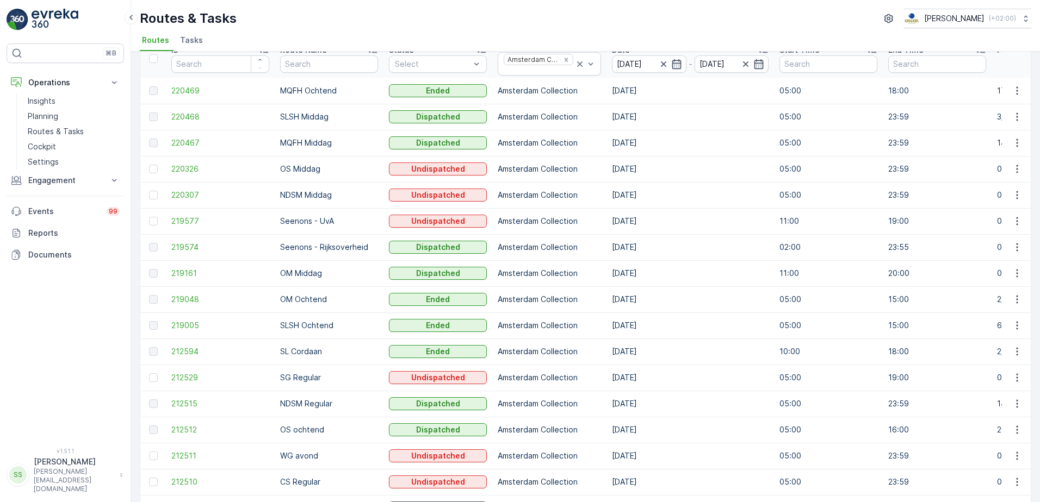
click at [301, 274] on p "OM Middag" at bounding box center [329, 273] width 98 height 11
drag, startPoint x: 301, startPoint y: 274, endPoint x: 289, endPoint y: 274, distance: 12.0
click at [289, 274] on p "OM Middag" at bounding box center [329, 273] width 98 height 11
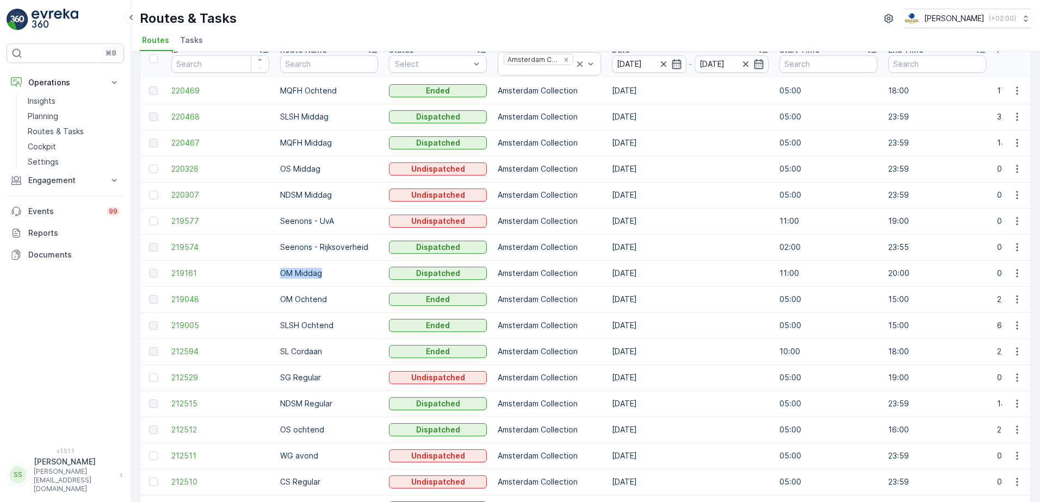
click at [289, 274] on p "OM Middag" at bounding box center [329, 273] width 98 height 11
click at [718, 271] on td "[DATE]" at bounding box center [689, 273] width 167 height 26
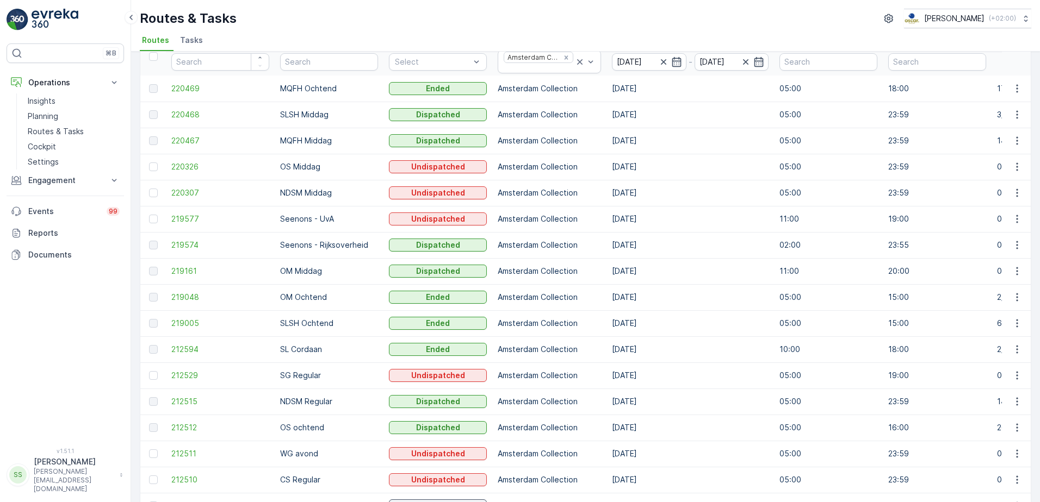
scroll to position [0, 0]
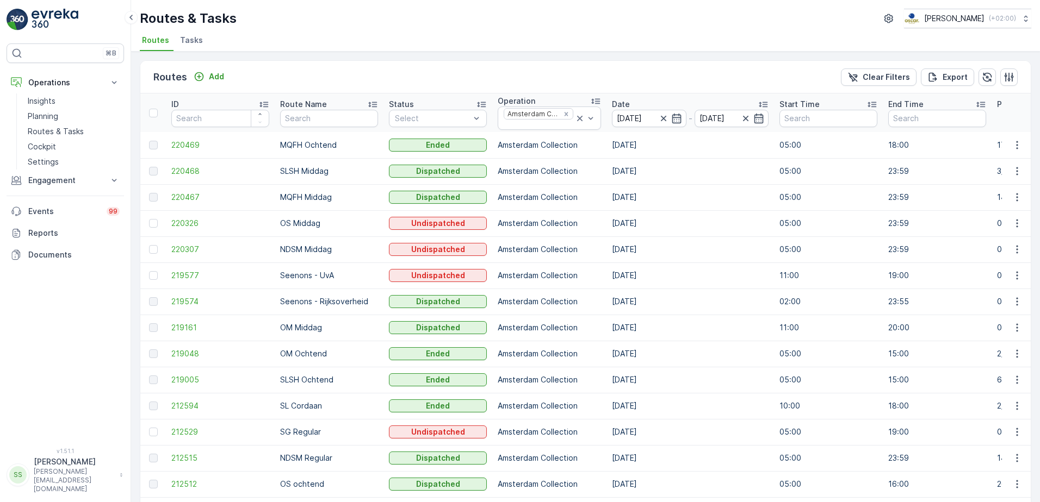
click at [304, 325] on p "OM Middag" at bounding box center [329, 327] width 98 height 11
drag, startPoint x: 304, startPoint y: 325, endPoint x: 349, endPoint y: 328, distance: 45.2
click at [349, 328] on p "OM Middag" at bounding box center [329, 327] width 98 height 11
click at [305, 328] on p "OM Middag" at bounding box center [329, 327] width 98 height 11
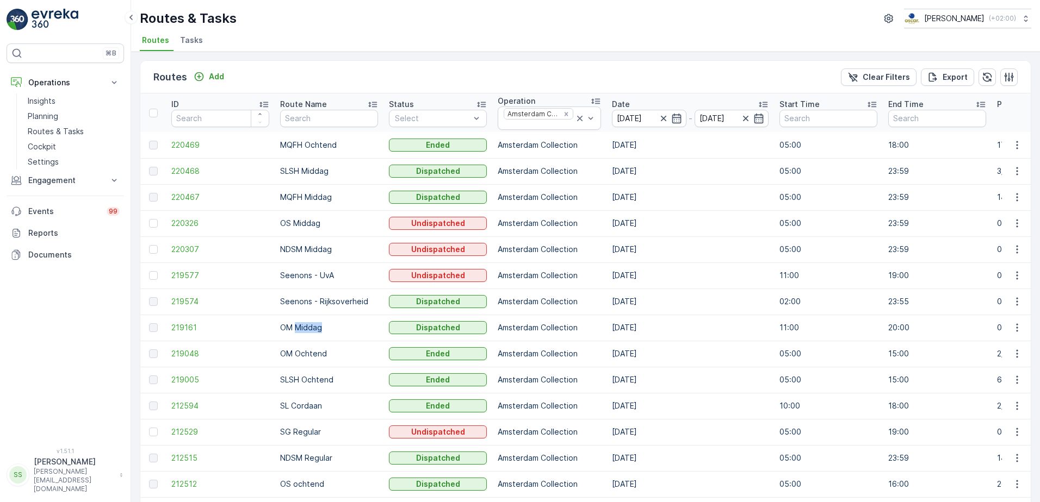
click at [305, 328] on p "OM Middag" at bounding box center [329, 327] width 98 height 11
drag, startPoint x: 305, startPoint y: 328, endPoint x: 257, endPoint y: 326, distance: 48.4
click at [257, 326] on span "219161" at bounding box center [220, 327] width 98 height 11
click at [185, 301] on span "219574" at bounding box center [220, 301] width 98 height 11
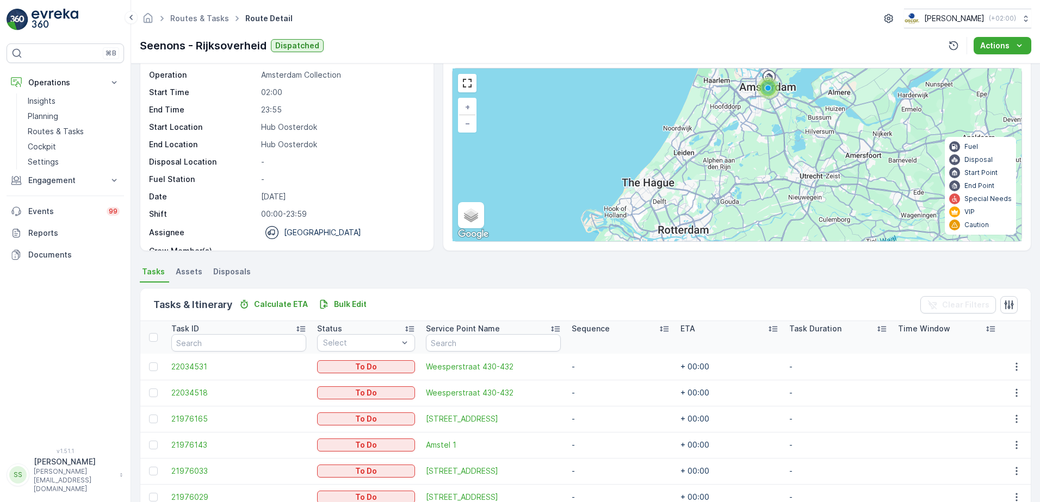
scroll to position [93, 0]
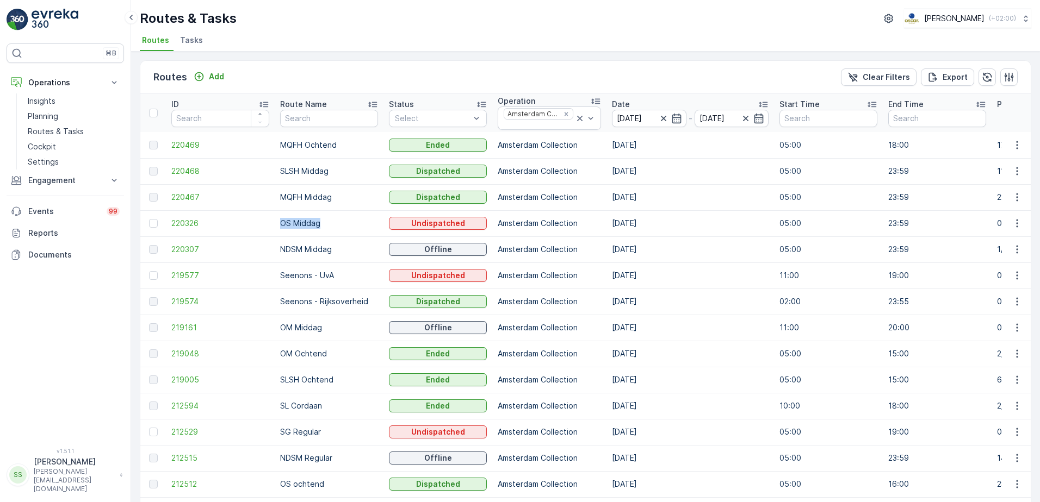
drag, startPoint x: 319, startPoint y: 225, endPoint x: 272, endPoint y: 225, distance: 47.3
drag, startPoint x: 272, startPoint y: 225, endPoint x: 367, endPoint y: 225, distance: 94.6
click at [367, 225] on p "OS Middag" at bounding box center [329, 223] width 98 height 11
drag, startPoint x: 346, startPoint y: 275, endPoint x: 269, endPoint y: 274, distance: 76.7
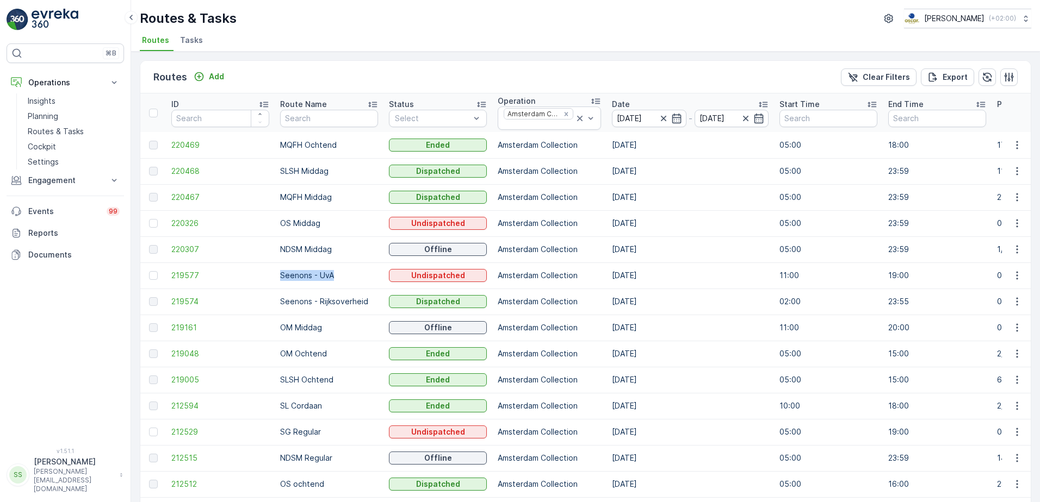
drag, startPoint x: 269, startPoint y: 274, endPoint x: 374, endPoint y: 274, distance: 104.4
click at [374, 274] on p "Seenons - UvA" at bounding box center [329, 275] width 98 height 11
click at [331, 12] on div "Routes & Tasks Oscar Circulair ( +02:00 )" at bounding box center [585, 19] width 891 height 20
click at [586, 4] on div "Routes & Tasks Oscar Circulair ( +02:00 ) Routes Tasks" at bounding box center [585, 26] width 909 height 52
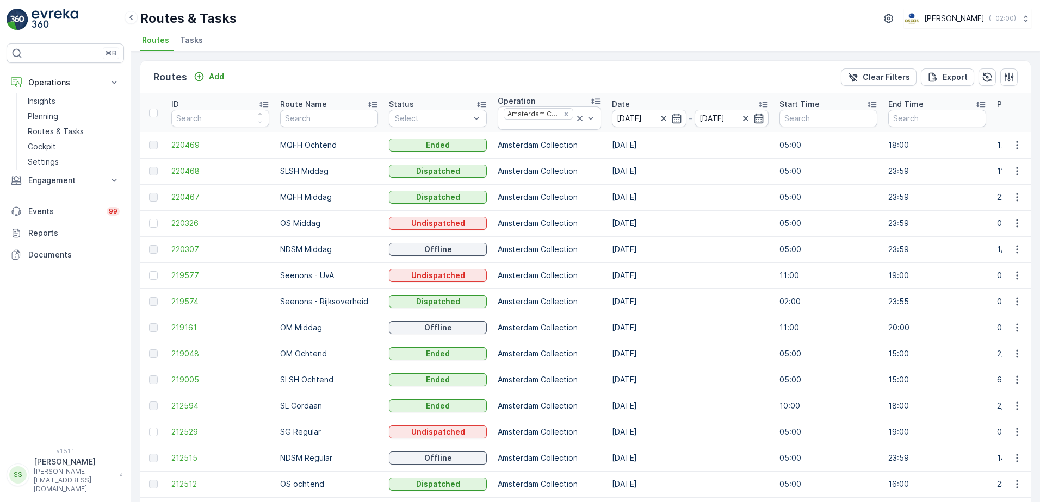
click at [629, 33] on ul "Routes Tasks" at bounding box center [581, 42] width 883 height 18
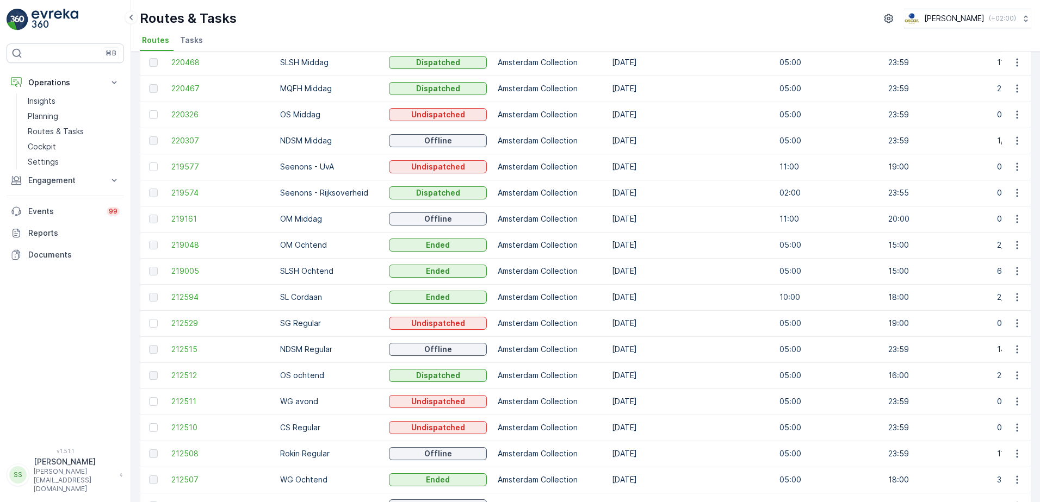
scroll to position [172, 0]
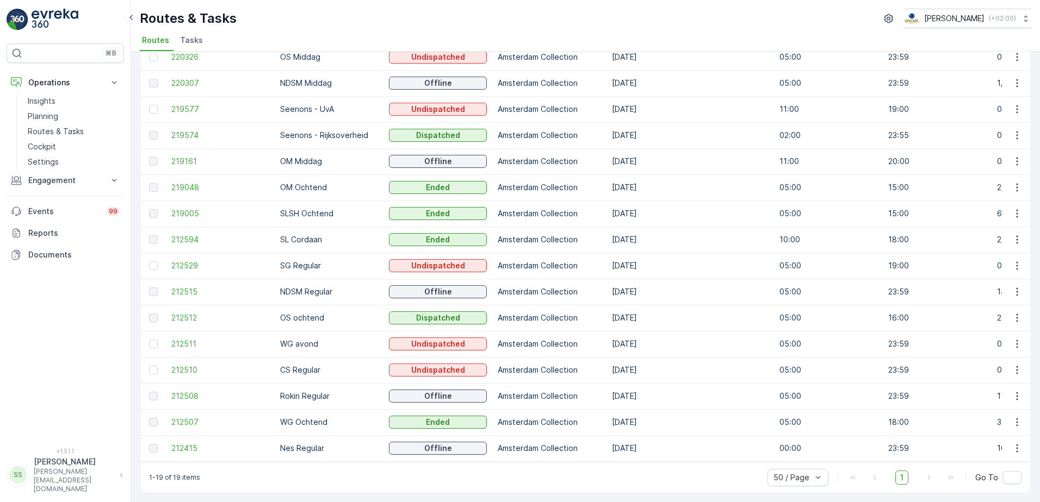
click at [313, 184] on p "OM Ochtend" at bounding box center [329, 187] width 98 height 11
drag, startPoint x: 313, startPoint y: 184, endPoint x: 363, endPoint y: 185, distance: 49.5
click at [363, 185] on p "OM Ochtend" at bounding box center [329, 187] width 98 height 11
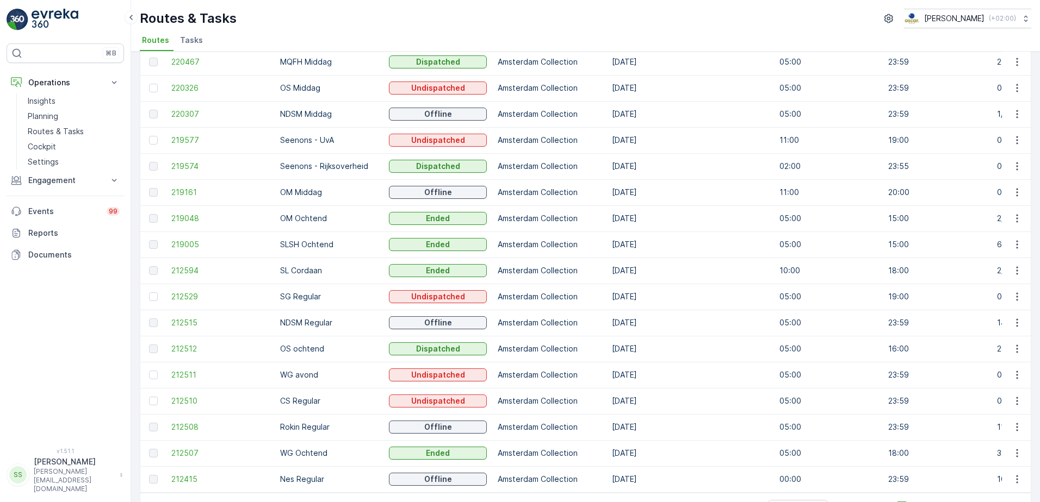
scroll to position [117, 0]
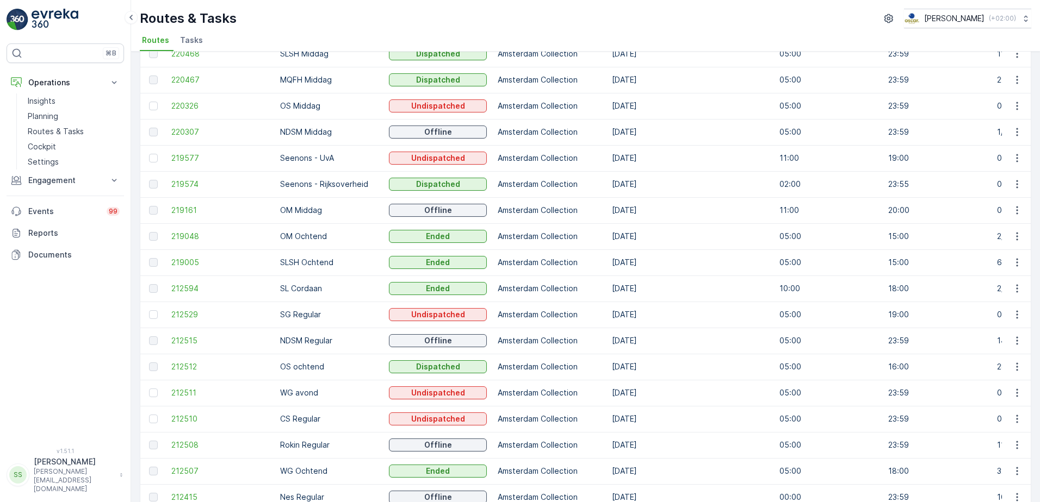
click at [302, 158] on p "Seenons - UvA" at bounding box center [329, 158] width 98 height 11
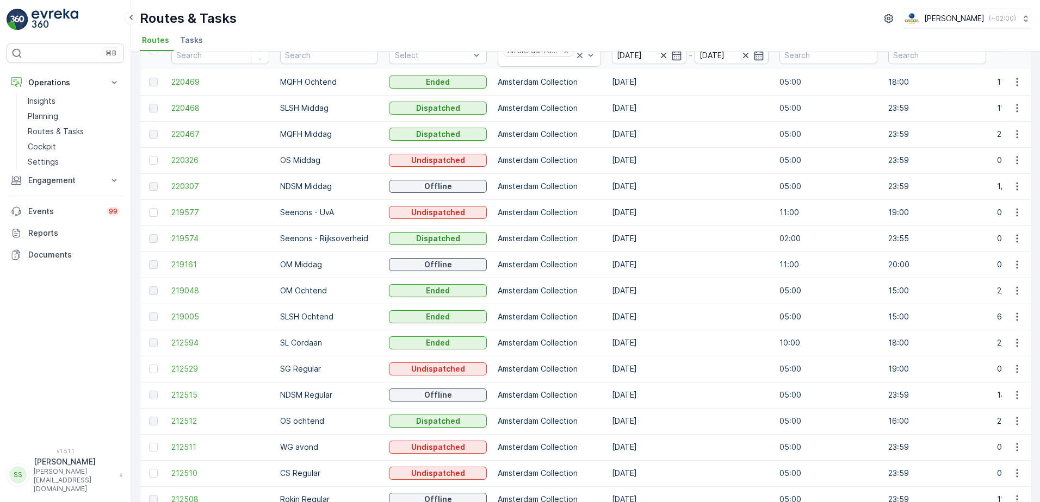
click at [308, 290] on p "OM Ochtend" at bounding box center [329, 290] width 98 height 11
drag, startPoint x: 308, startPoint y: 290, endPoint x: 368, endPoint y: 289, distance: 59.3
click at [368, 289] on p "OM Ochtend" at bounding box center [329, 290] width 98 height 11
click at [282, 292] on p "OM Ochtend" at bounding box center [329, 290] width 98 height 11
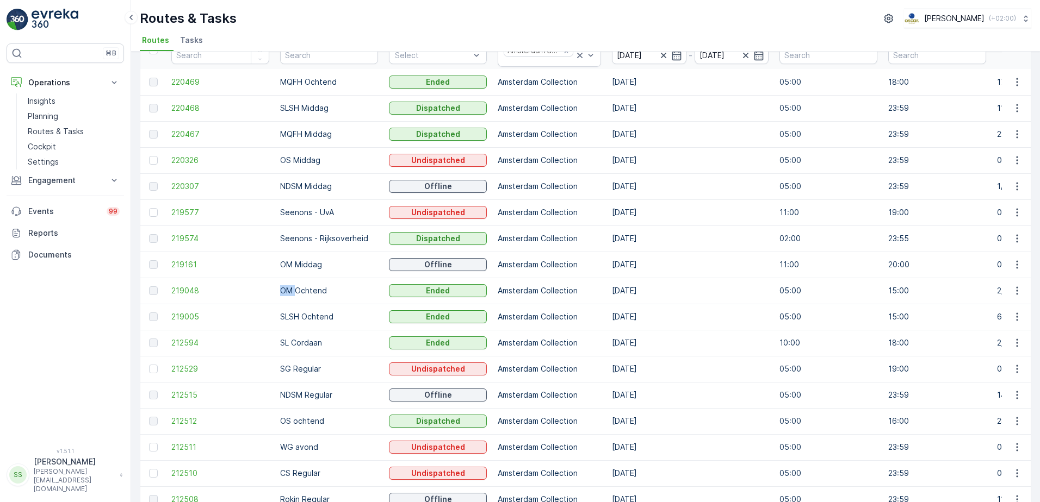
click at [282, 292] on p "OM Ochtend" at bounding box center [329, 290] width 98 height 11
drag, startPoint x: 282, startPoint y: 292, endPoint x: 369, endPoint y: 291, distance: 87.0
click at [369, 291] on p "OM Ochtend" at bounding box center [329, 290] width 98 height 11
click at [303, 292] on p "OM Ochtend" at bounding box center [329, 290] width 98 height 11
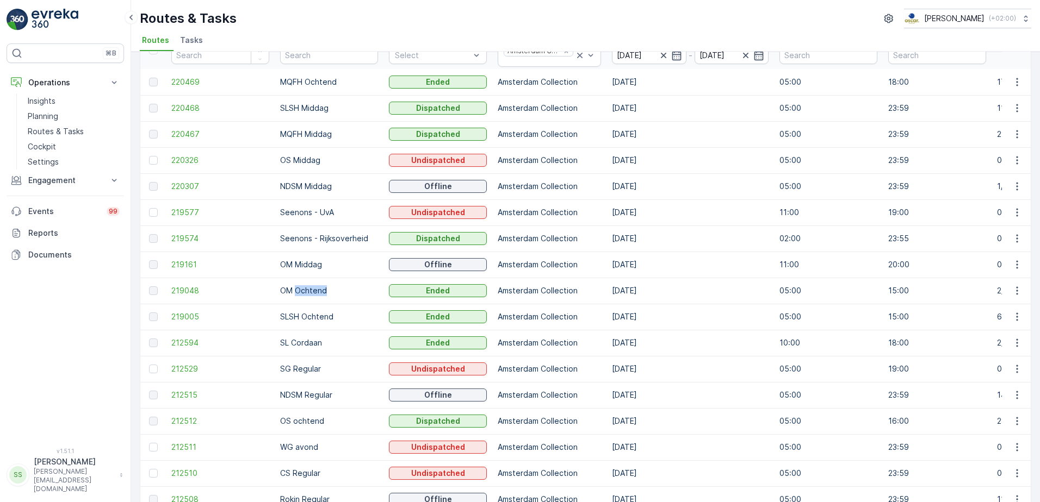
drag, startPoint x: 303, startPoint y: 292, endPoint x: 354, endPoint y: 292, distance: 50.6
click at [354, 292] on p "OM Ochtend" at bounding box center [329, 290] width 98 height 11
click at [318, 291] on p "OM Ochtend" at bounding box center [329, 290] width 98 height 11
drag, startPoint x: 318, startPoint y: 291, endPoint x: 369, endPoint y: 294, distance: 51.2
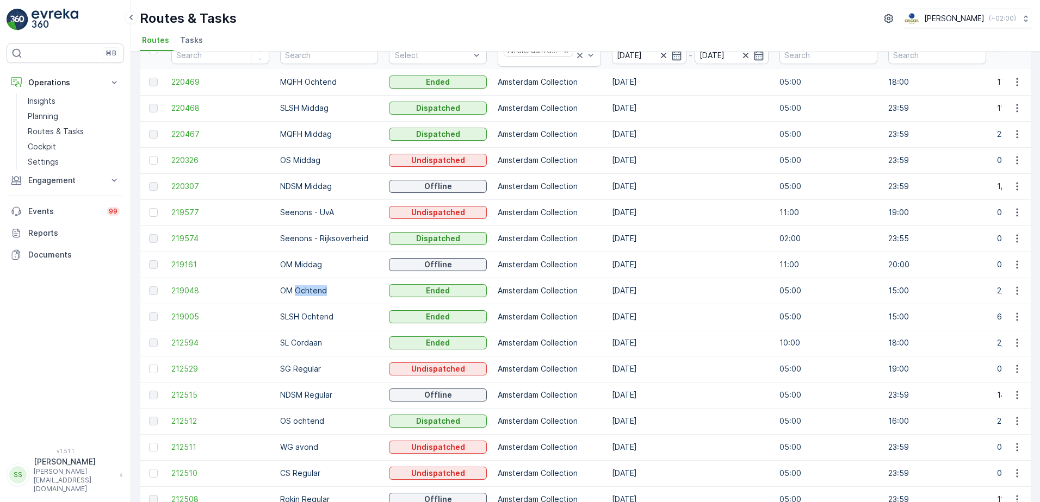
click at [369, 294] on p "OM Ochtend" at bounding box center [329, 290] width 98 height 11
click at [193, 291] on span "219048" at bounding box center [220, 290] width 98 height 11
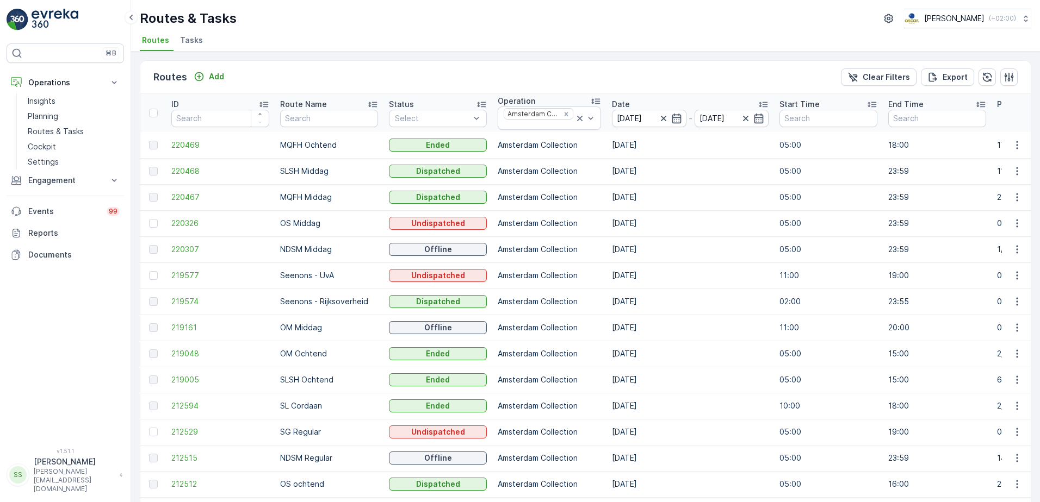
click at [168, 324] on td "219161" at bounding box center [220, 328] width 109 height 26
click at [179, 324] on span "219161" at bounding box center [220, 327] width 98 height 11
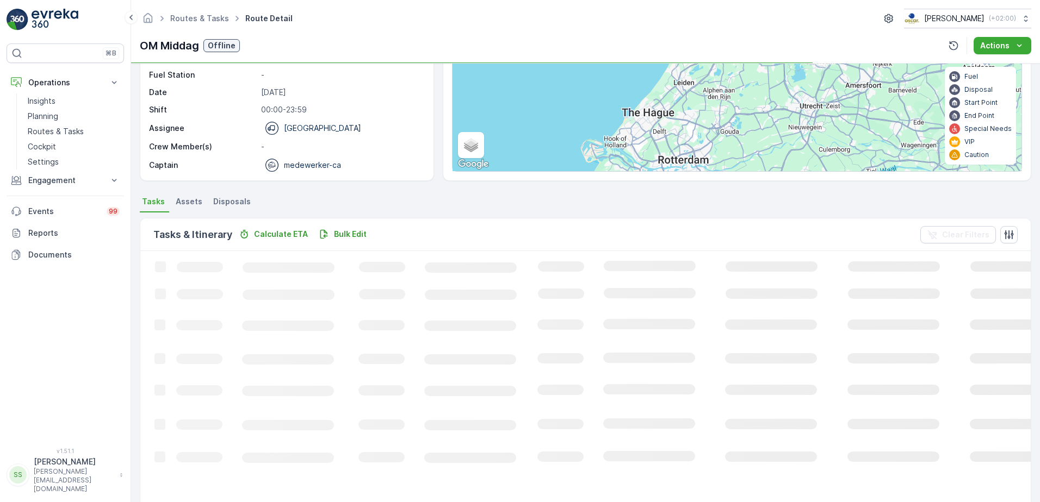
scroll to position [67, 0]
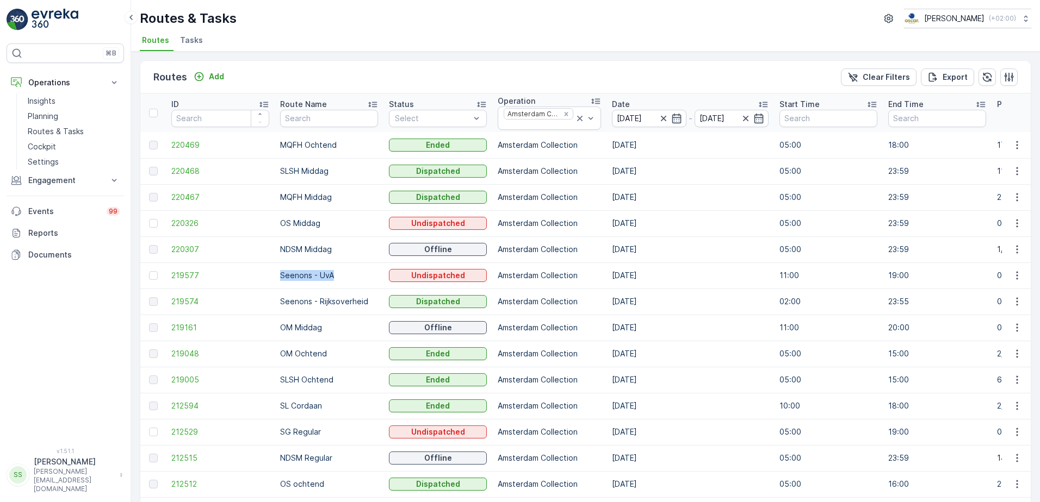
drag, startPoint x: 337, startPoint y: 274, endPoint x: 282, endPoint y: 269, distance: 55.1
click at [282, 269] on td "Seenons - UvA" at bounding box center [329, 276] width 109 height 26
drag, startPoint x: 282, startPoint y: 269, endPoint x: 380, endPoint y: 256, distance: 99.4
click at [374, 276] on p "Seenons - UvA" at bounding box center [329, 275] width 98 height 11
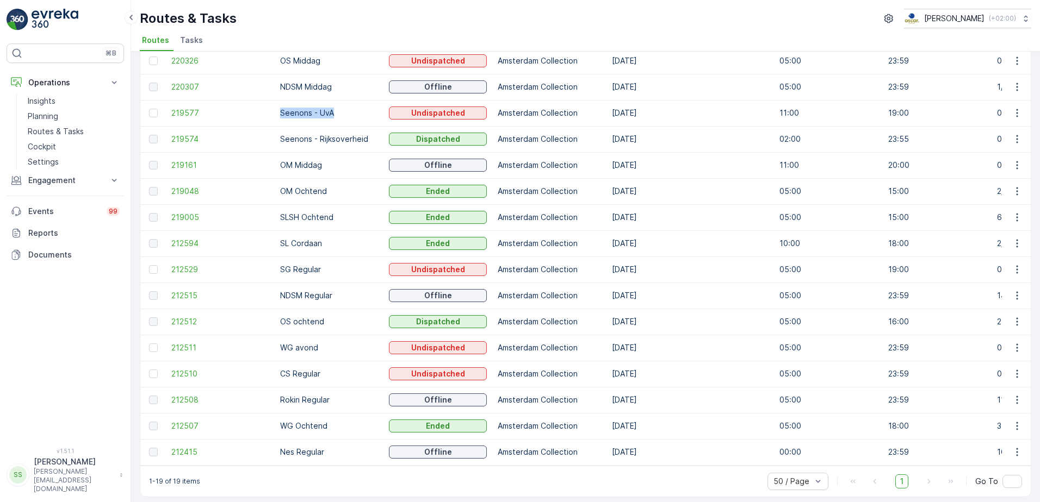
scroll to position [163, 0]
click at [134, 134] on div "Routes Add Clear Filters Export ID Route Name Status Select Operation Amsterdam…" at bounding box center [585, 277] width 909 height 451
click at [132, 131] on div "Routes Add Clear Filters Export ID Route Name Status Select Operation Amsterdam…" at bounding box center [585, 277] width 909 height 451
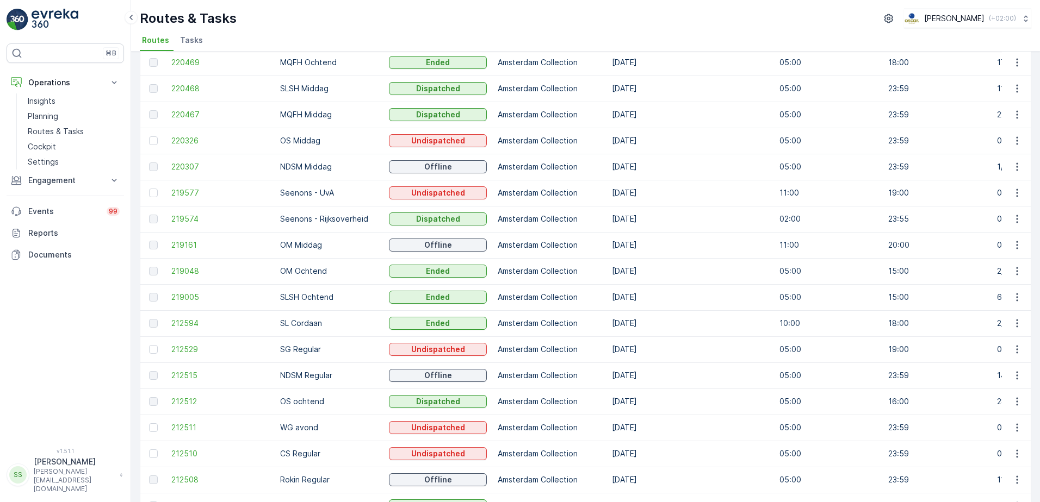
scroll to position [63, 0]
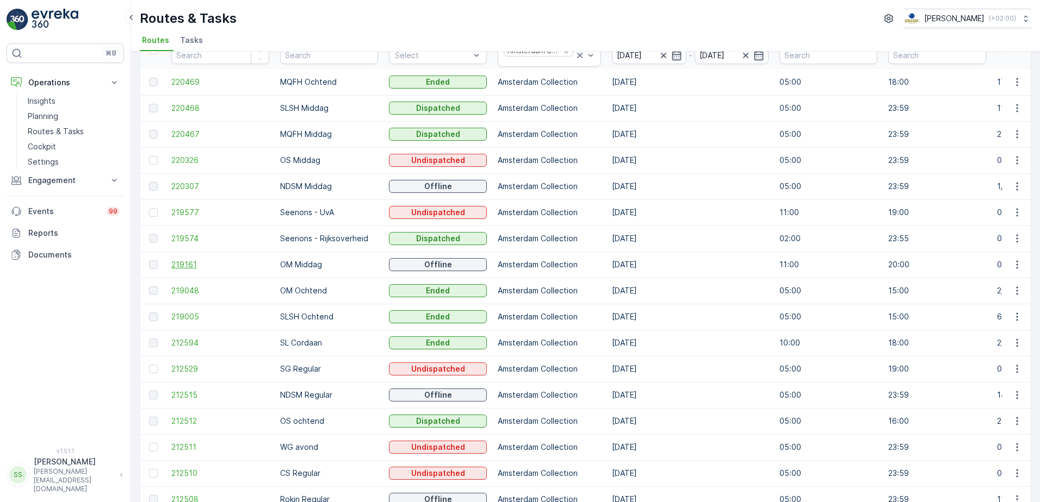
click at [191, 263] on span "219161" at bounding box center [220, 264] width 98 height 11
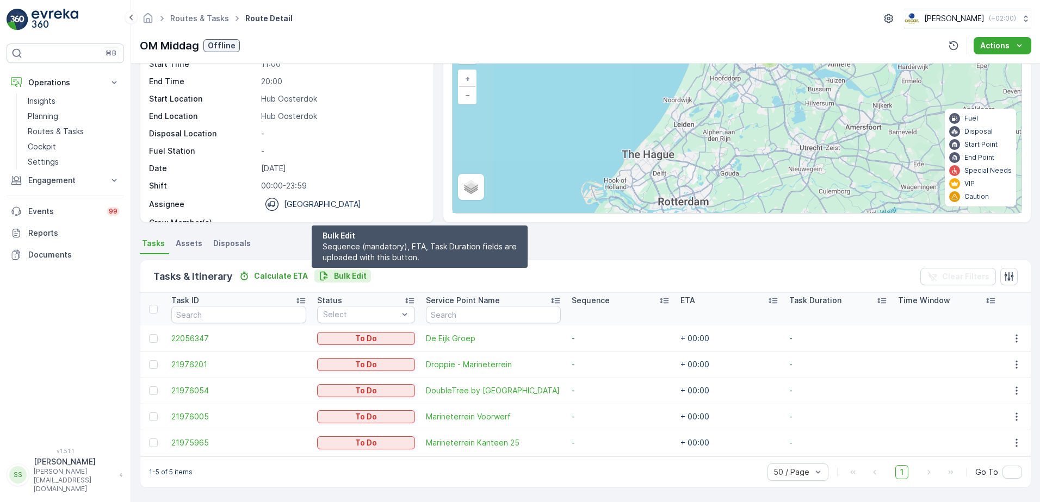
scroll to position [67, 0]
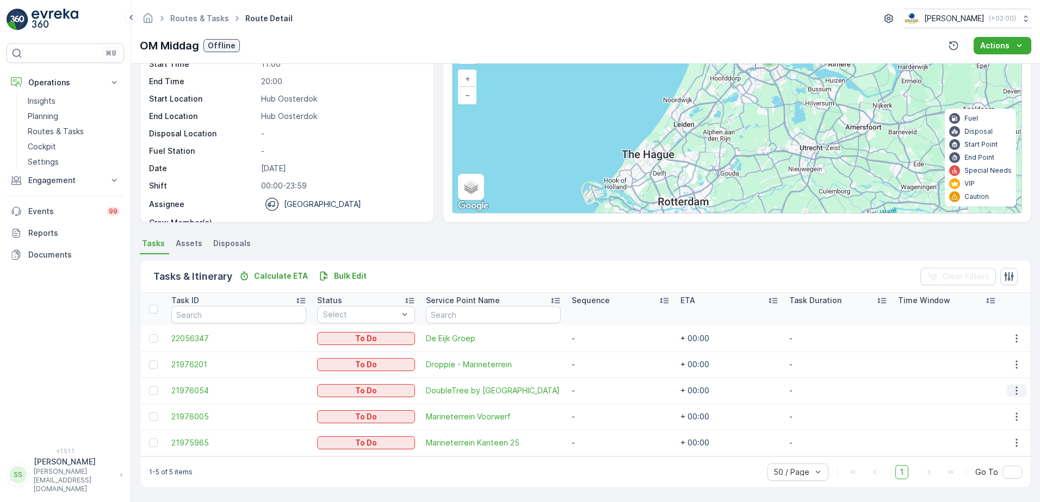
click at [1011, 388] on icon "button" at bounding box center [1016, 391] width 11 height 11
click at [983, 437] on span "Change Route" at bounding box center [989, 437] width 53 height 11
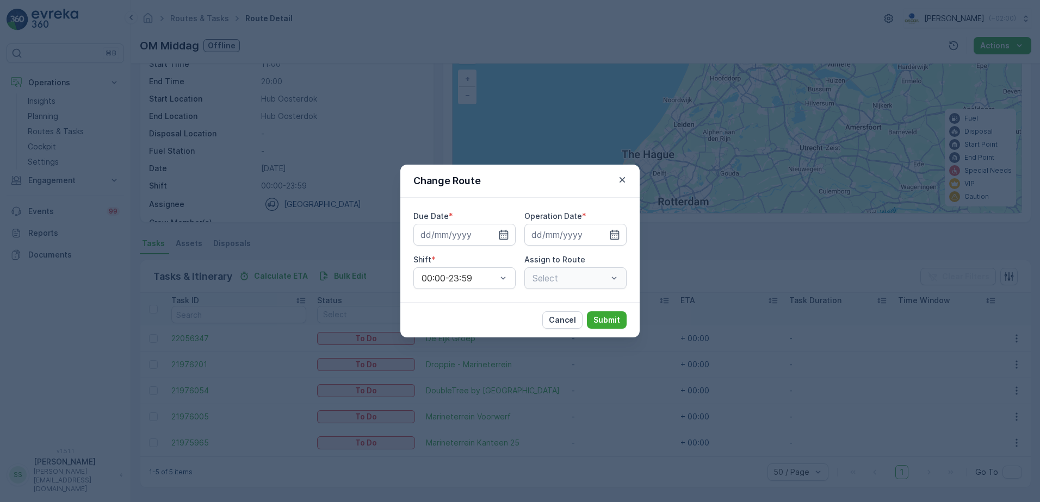
type input "[DATE]"
click at [527, 176] on div "Change Route" at bounding box center [519, 181] width 239 height 33
click at [579, 277] on div "Select" at bounding box center [575, 279] width 102 height 22
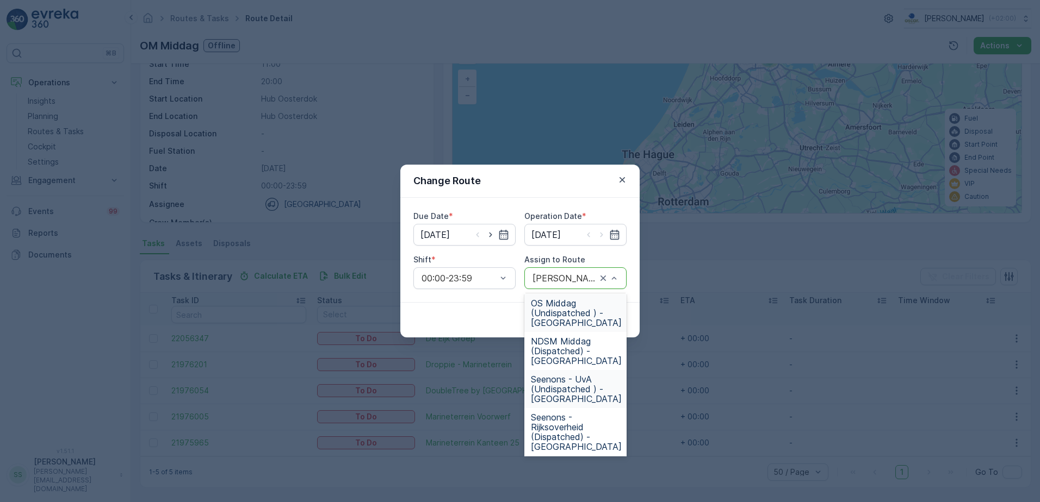
scroll to position [272, 0]
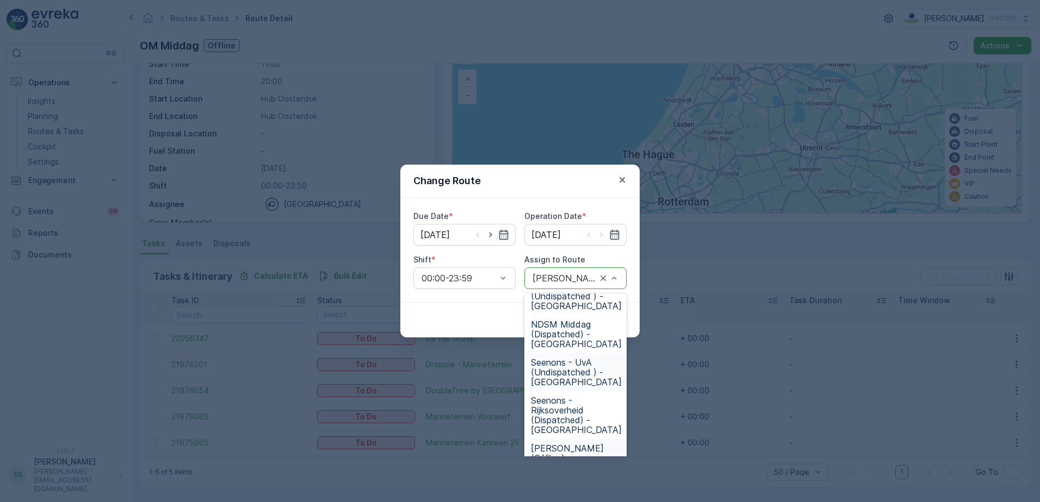
click at [562, 369] on span "Seenons - UvA (Undispatched ) - Amsterdam" at bounding box center [576, 372] width 91 height 29
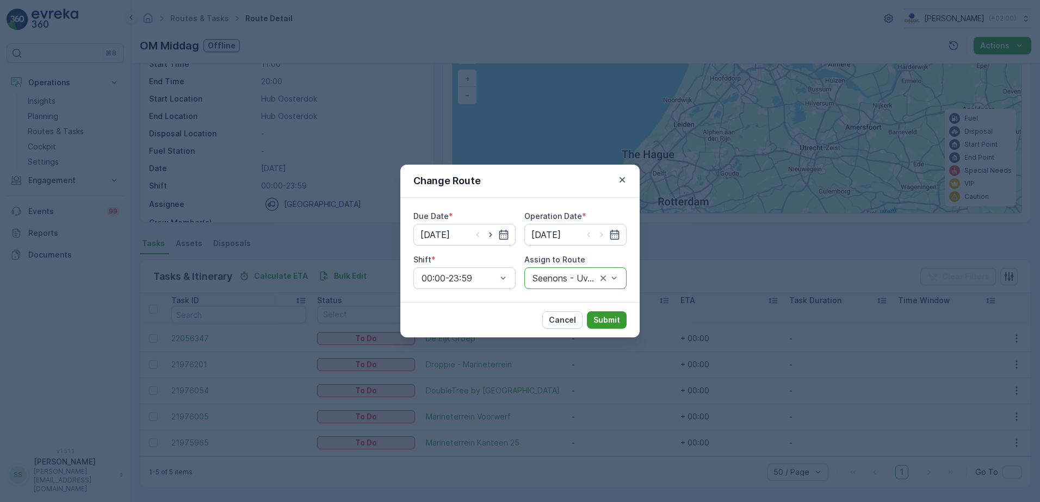
click at [619, 319] on p "Submit" at bounding box center [606, 320] width 27 height 11
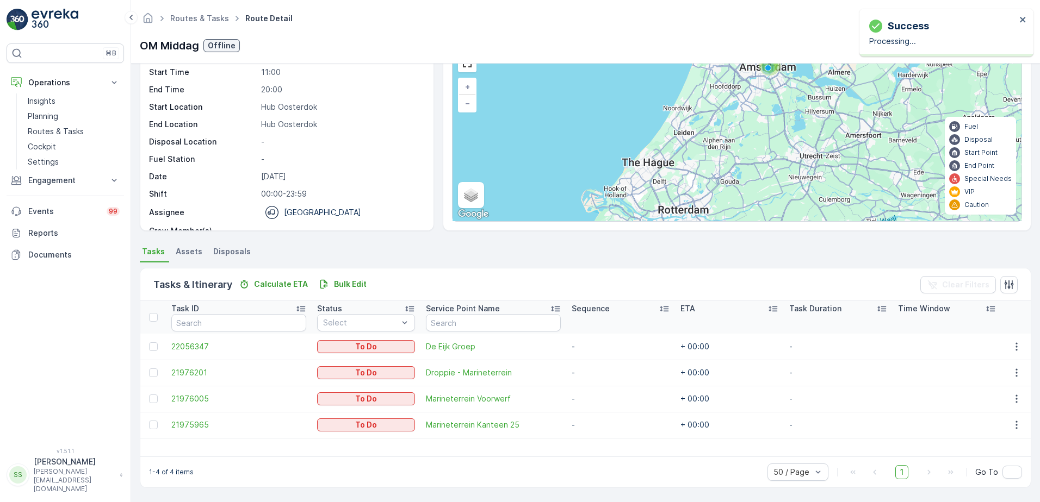
scroll to position [59, 0]
click at [444, 249] on ul "Tasks Assets Disposals" at bounding box center [585, 253] width 891 height 18
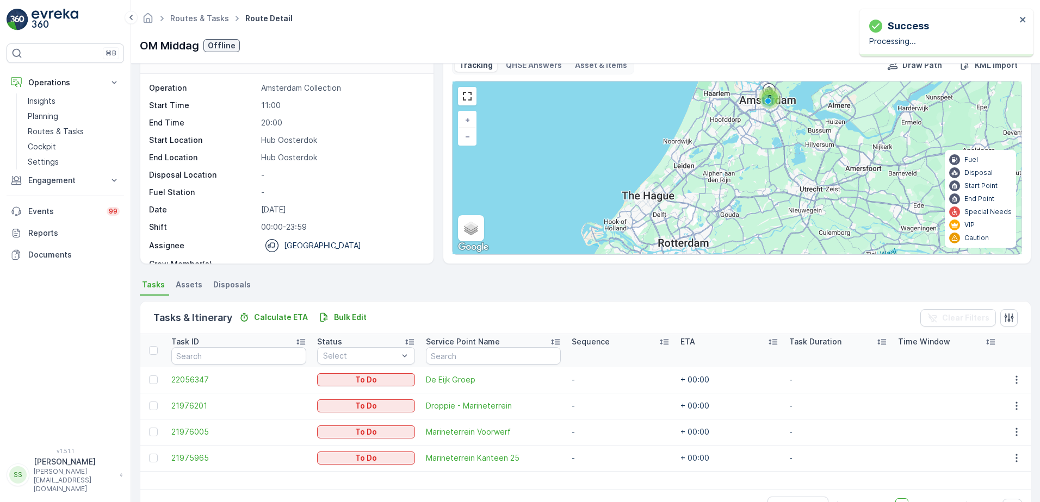
scroll to position [0, 0]
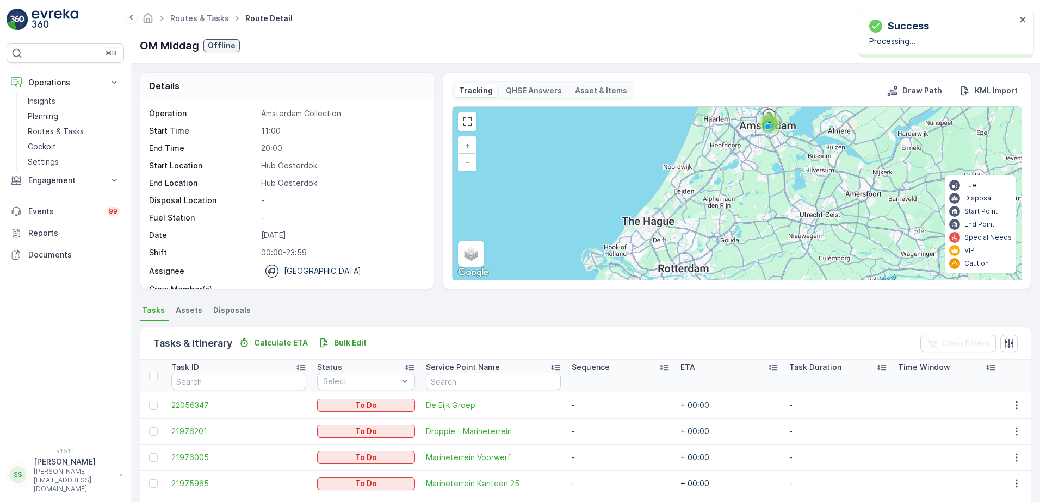
click at [376, 35] on div "Routes & Tasks Route Detail Oscar Circulair ( +02:00 ) OM Middag Offline Actions" at bounding box center [585, 32] width 909 height 64
click at [389, 43] on div "OM Middag Offline Actions" at bounding box center [585, 45] width 891 height 17
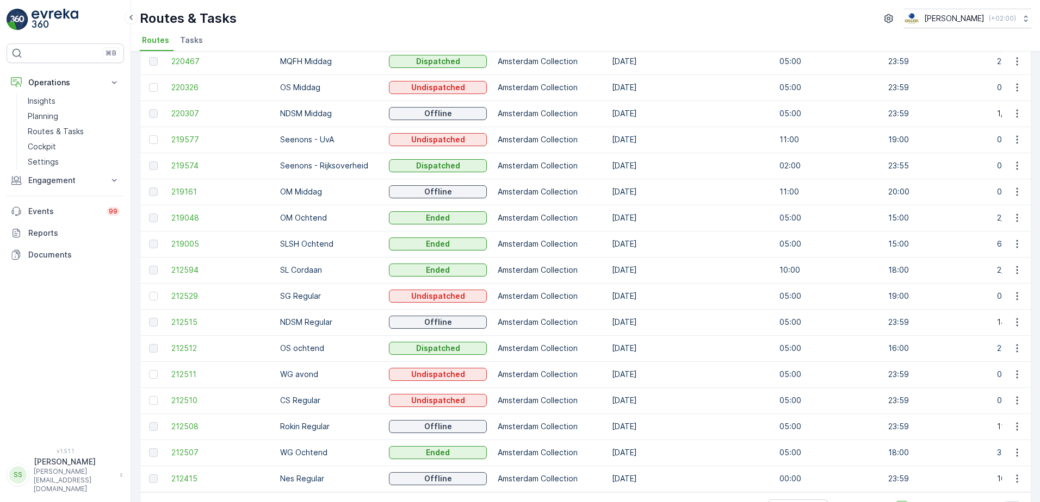
scroll to position [117, 0]
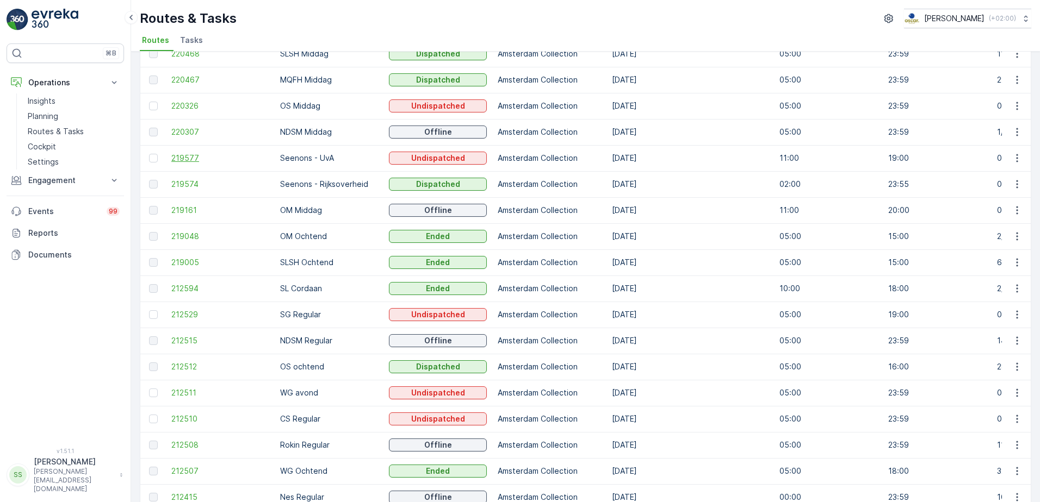
click at [172, 158] on span "219577" at bounding box center [220, 158] width 98 height 11
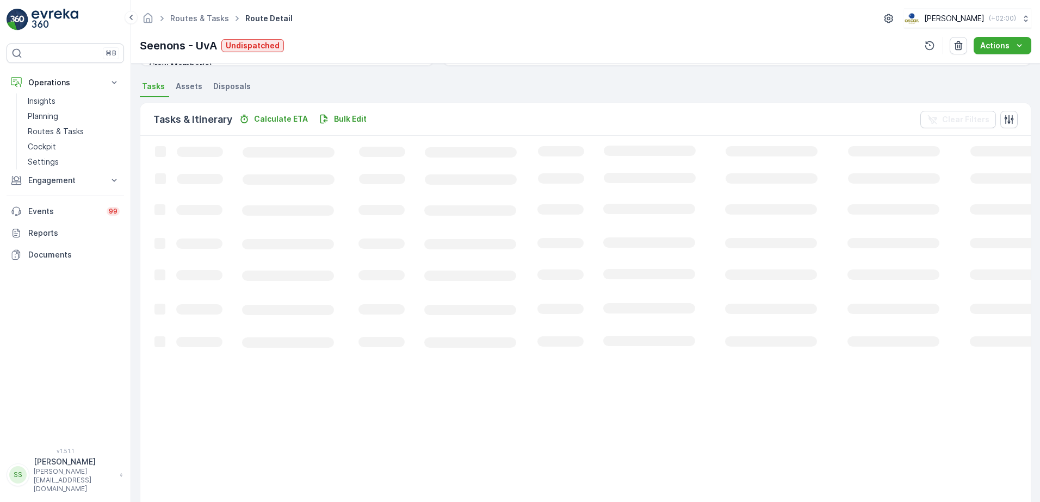
scroll to position [146, 0]
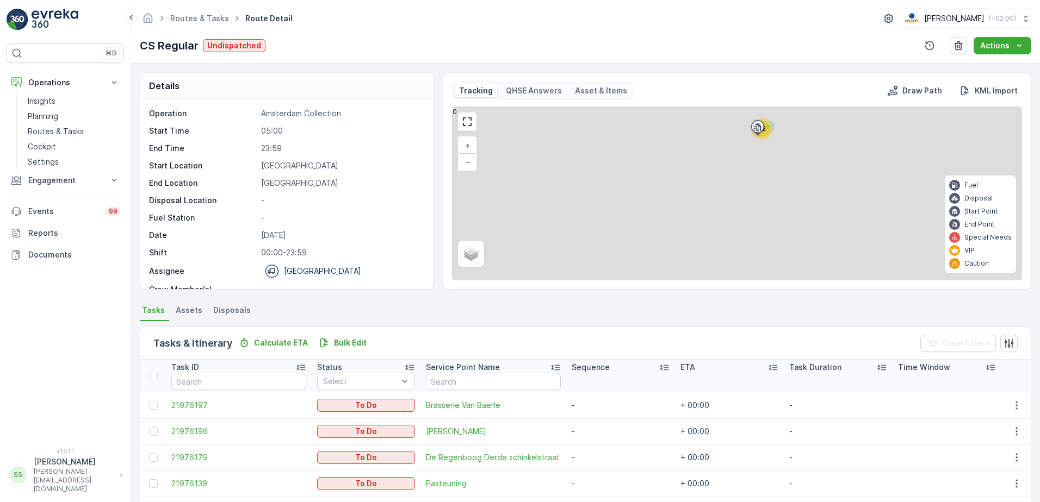
scroll to position [250, 0]
